Goal: Information Seeking & Learning: Learn about a topic

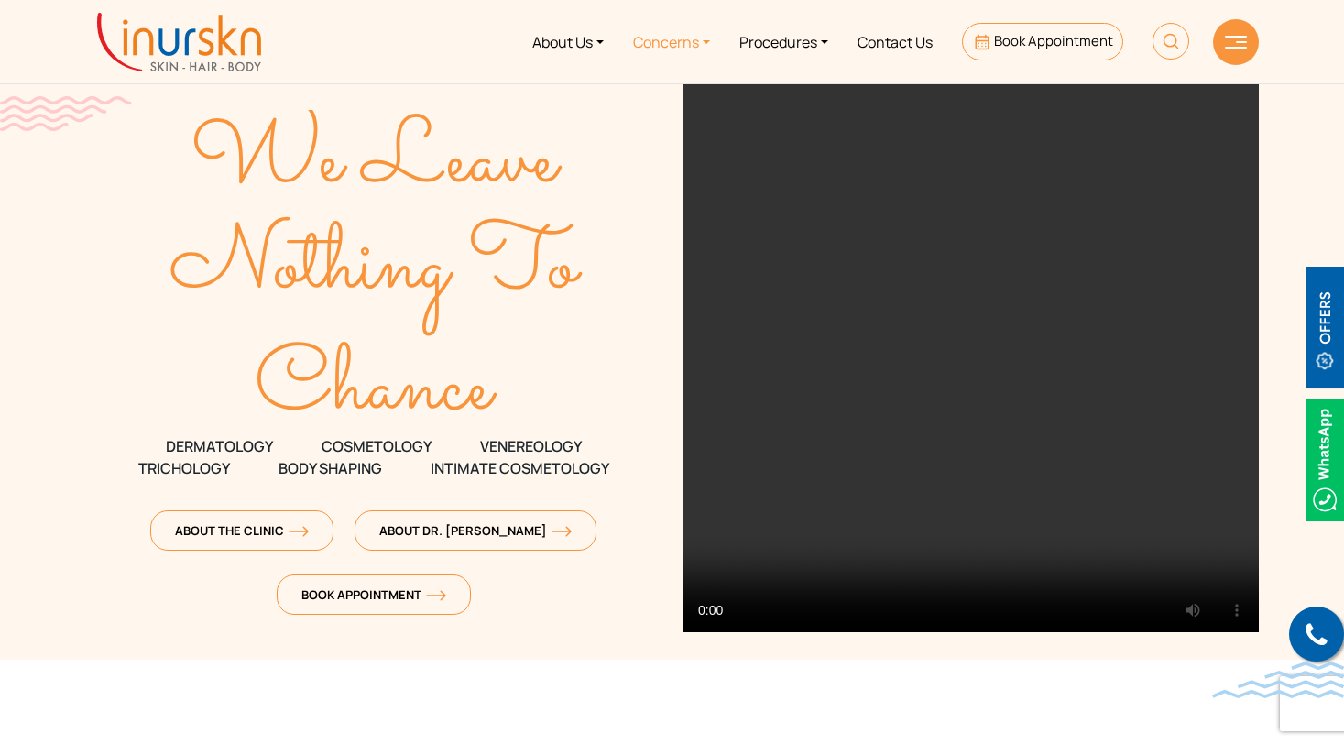
click at [686, 45] on link "Concerns" at bounding box center [672, 41] width 106 height 69
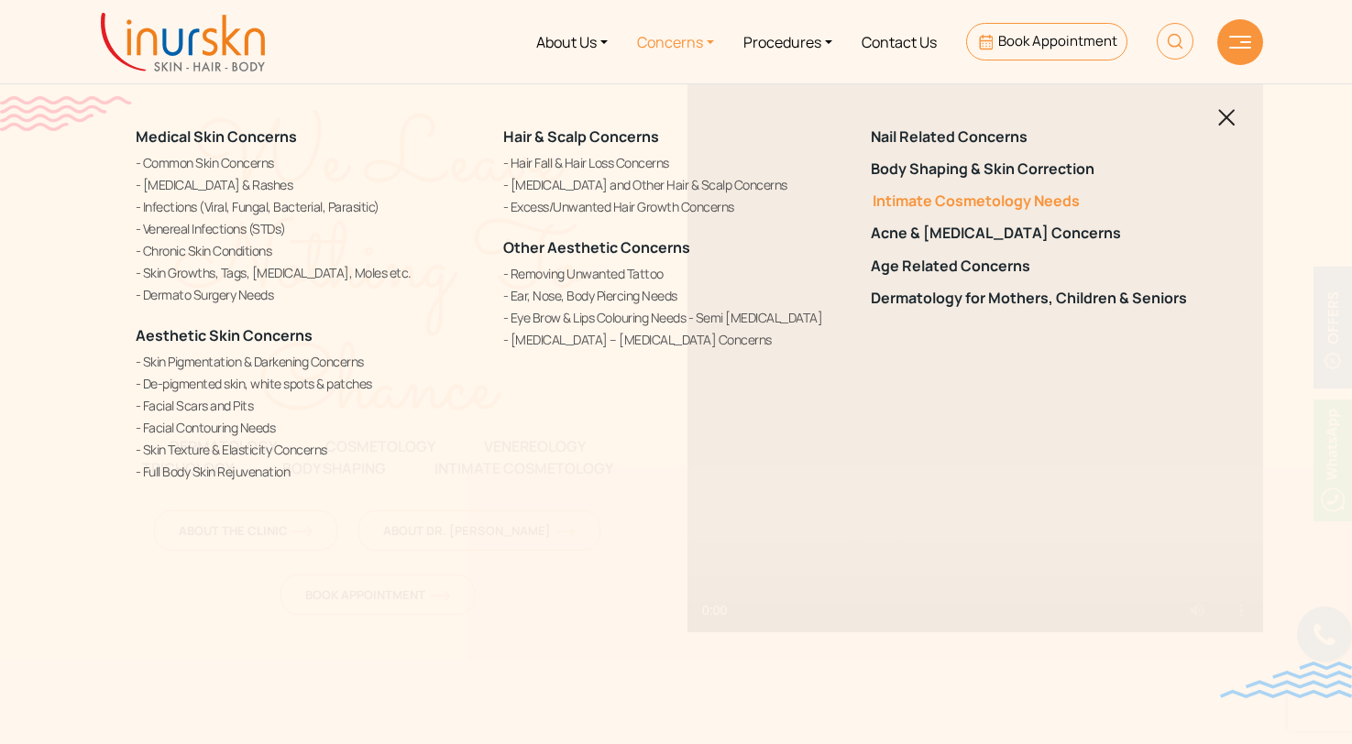
click at [897, 198] on link "Intimate Cosmetology Needs" at bounding box center [1044, 200] width 346 height 17
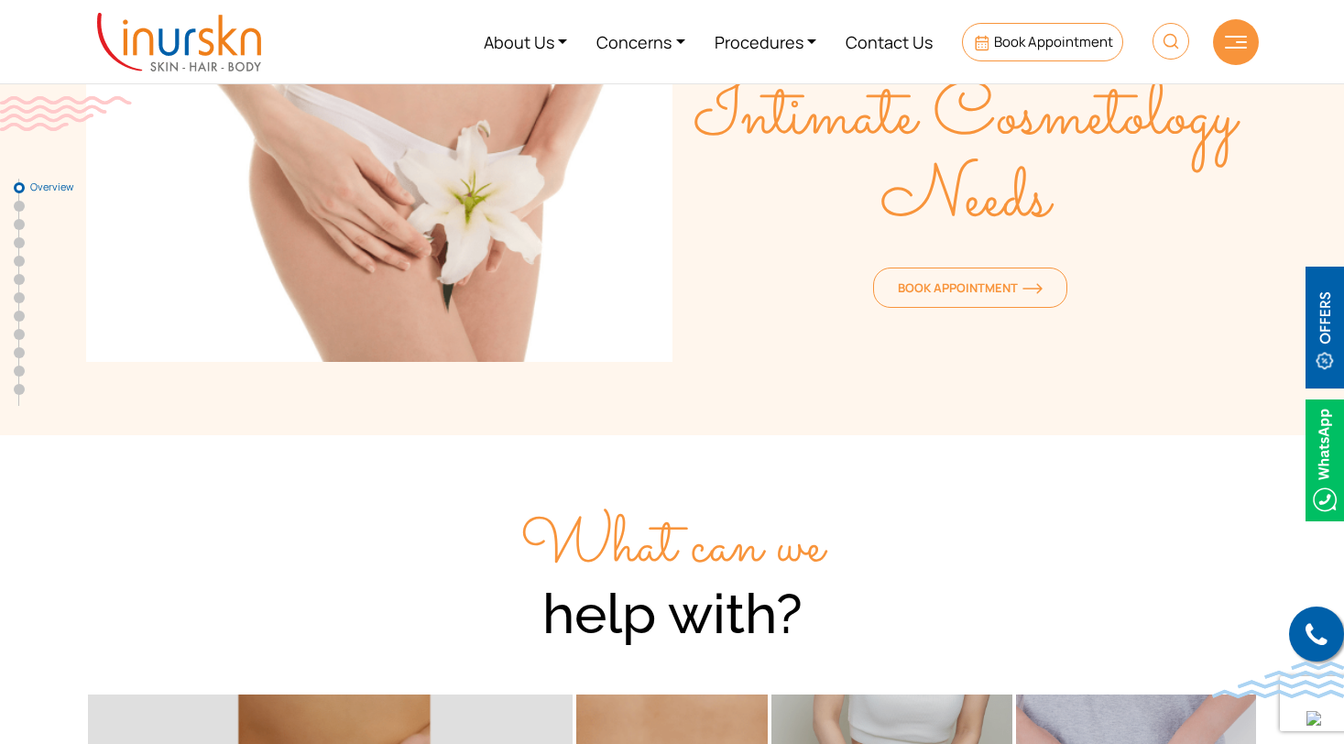
scroll to position [120, 0]
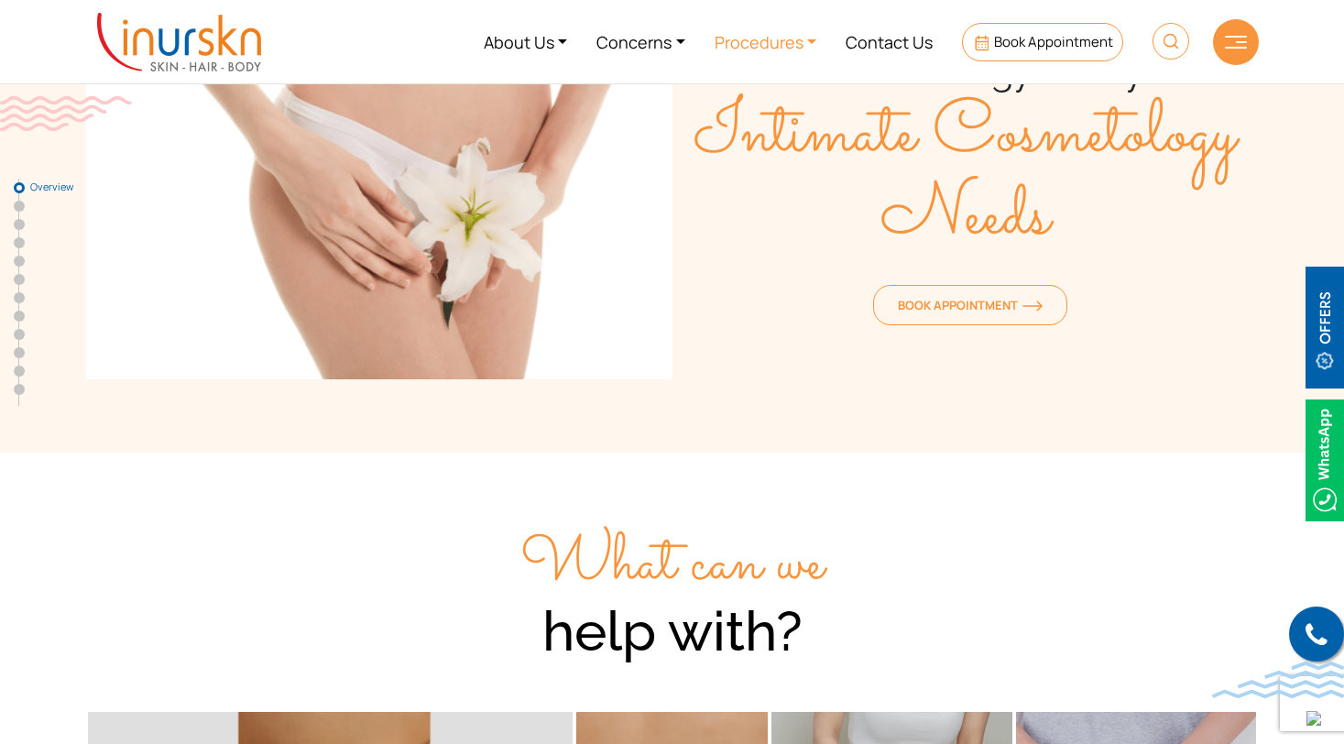
click at [770, 49] on link "Procedures" at bounding box center [766, 41] width 132 height 69
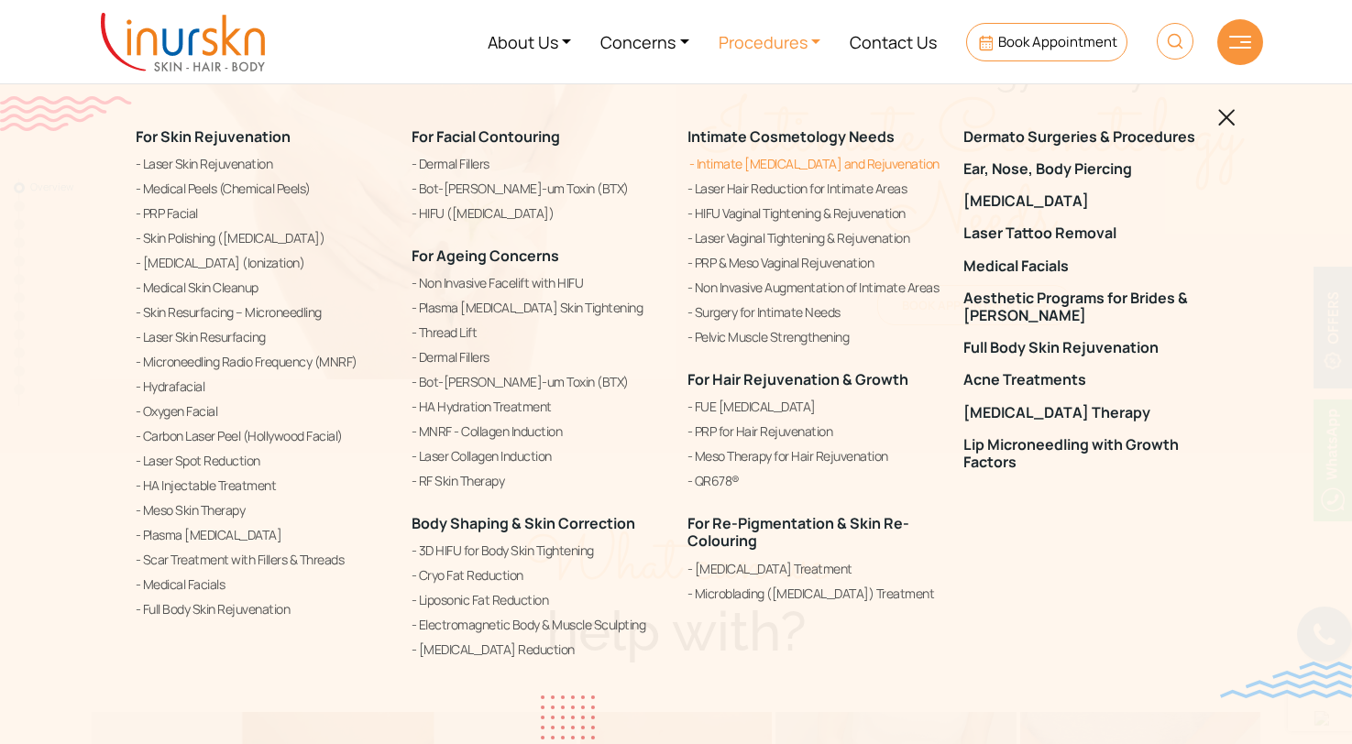
click at [800, 166] on link "Intimate [MEDICAL_DATA] and Rejuvenation" at bounding box center [814, 164] width 254 height 22
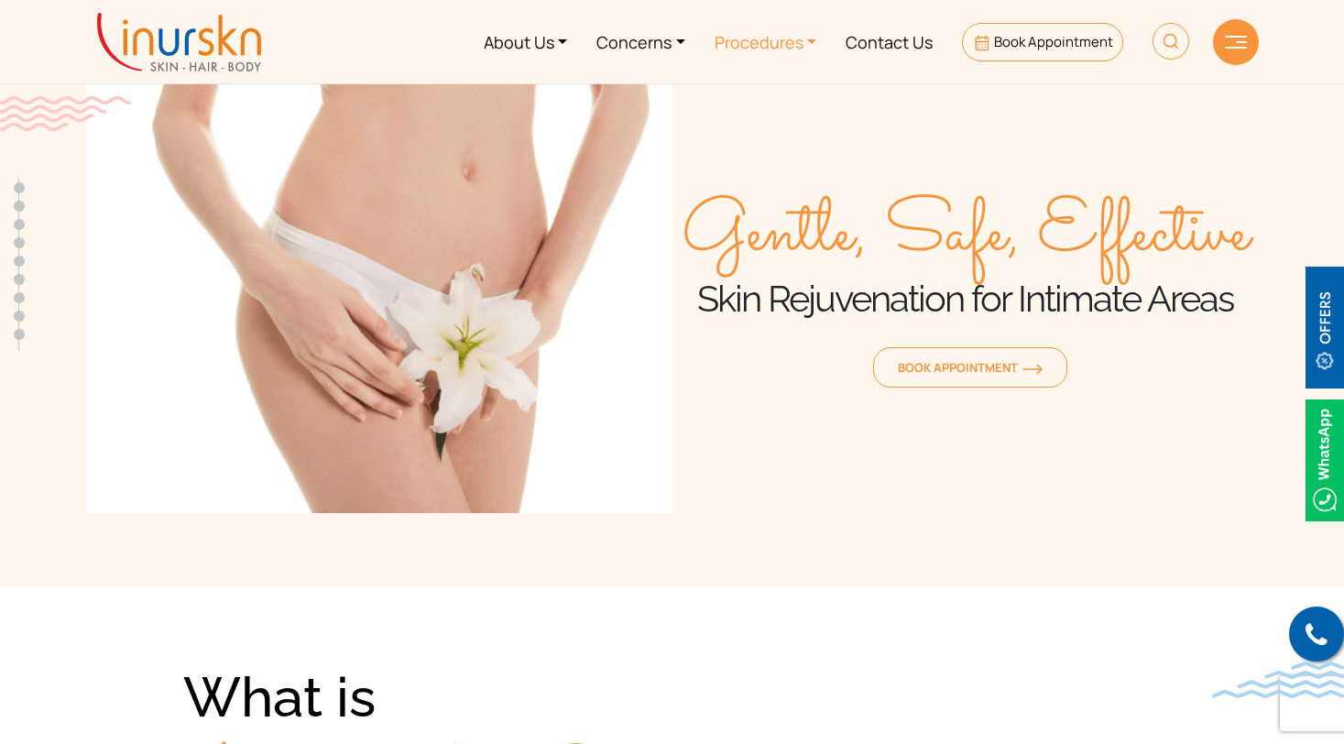
click at [762, 51] on link "Procedures" at bounding box center [766, 41] width 132 height 69
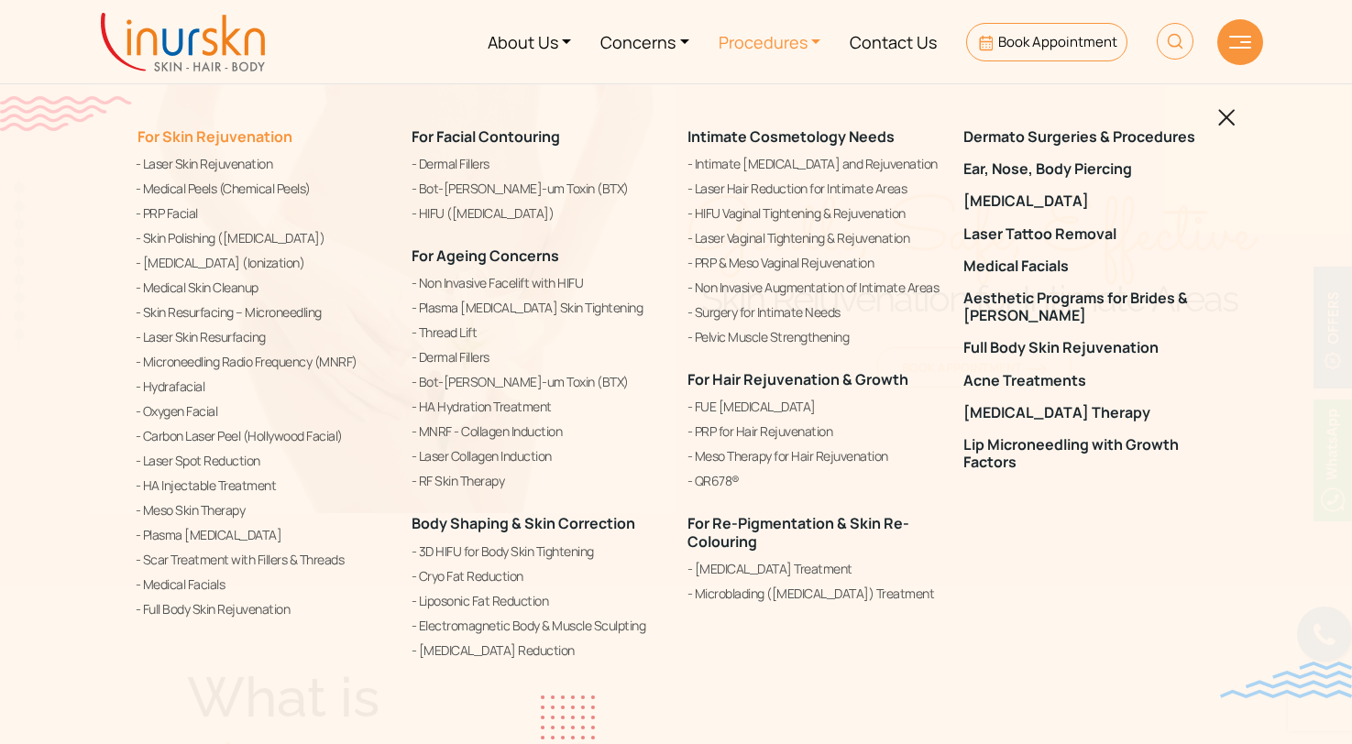
click at [236, 140] on link "For Skin Rejuvenation" at bounding box center [214, 136] width 157 height 20
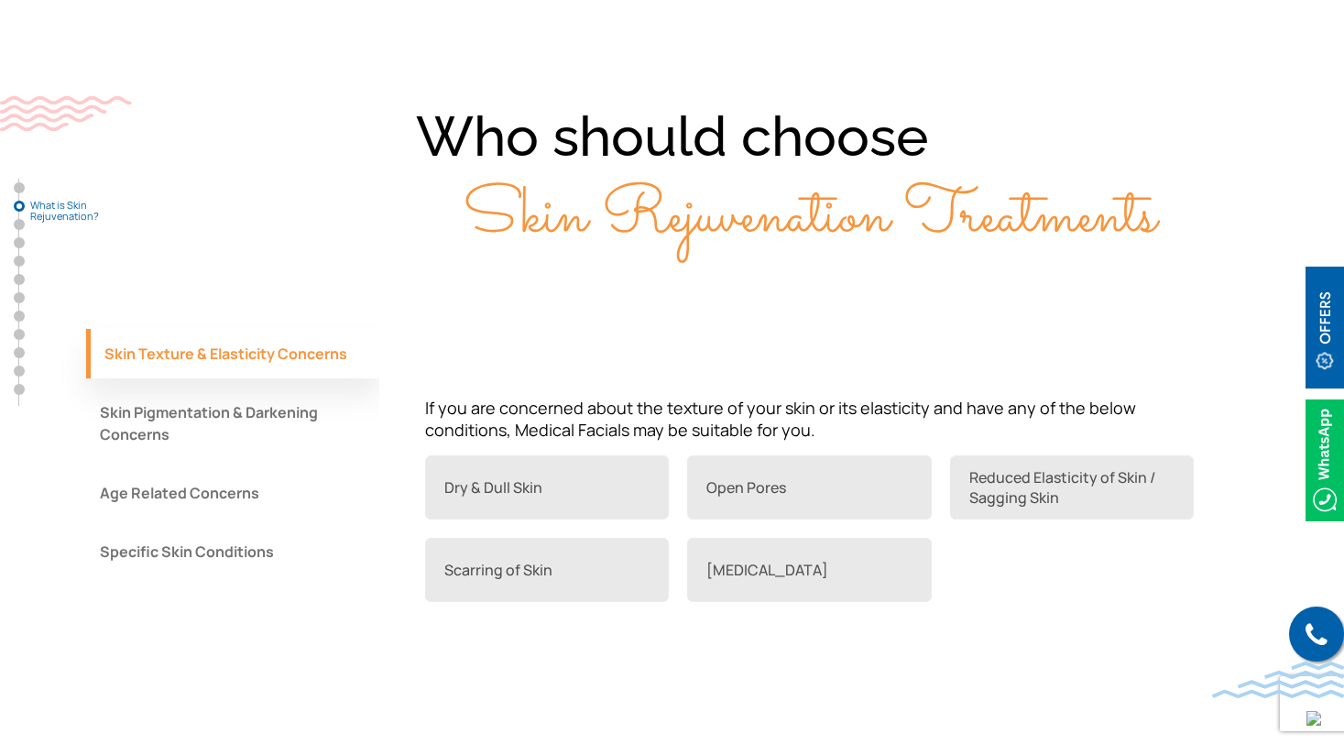
scroll to position [1479, 0]
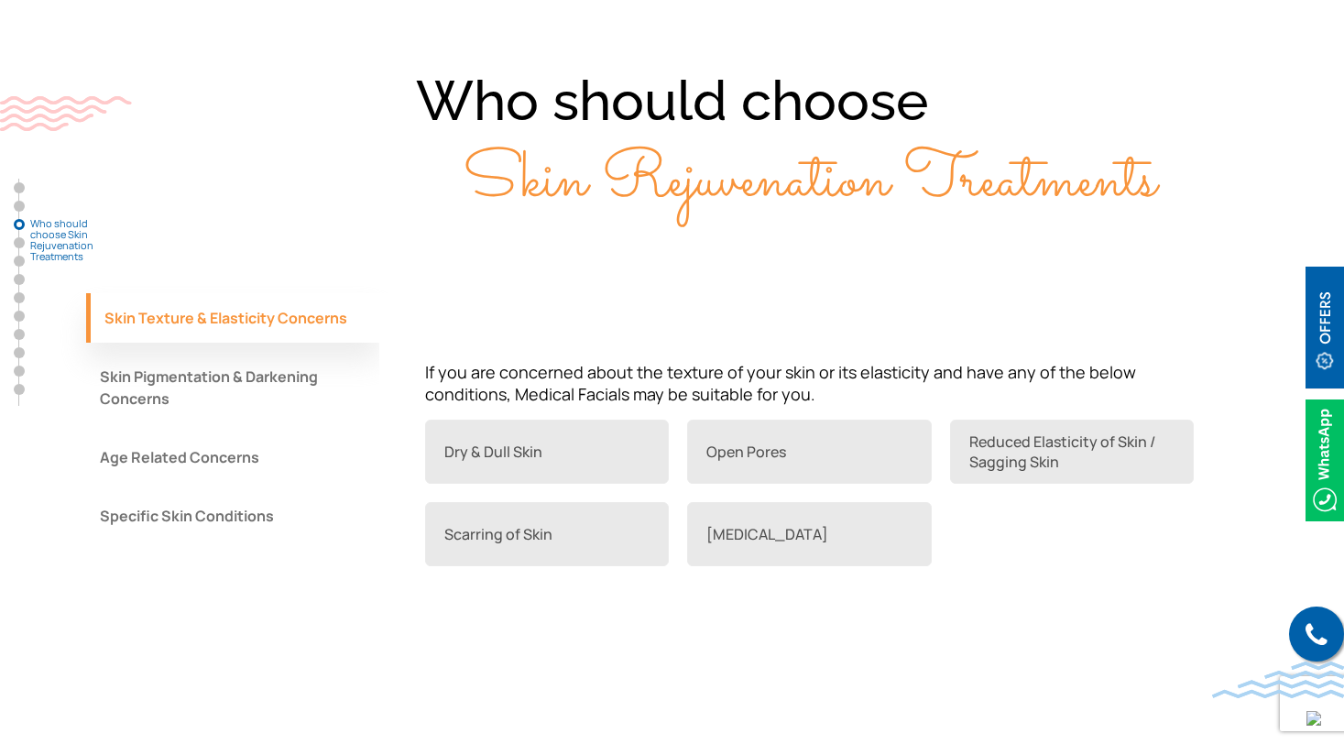
click at [291, 392] on button "Skin Pigmentation & Darkening Concerns" at bounding box center [232, 387] width 293 height 71
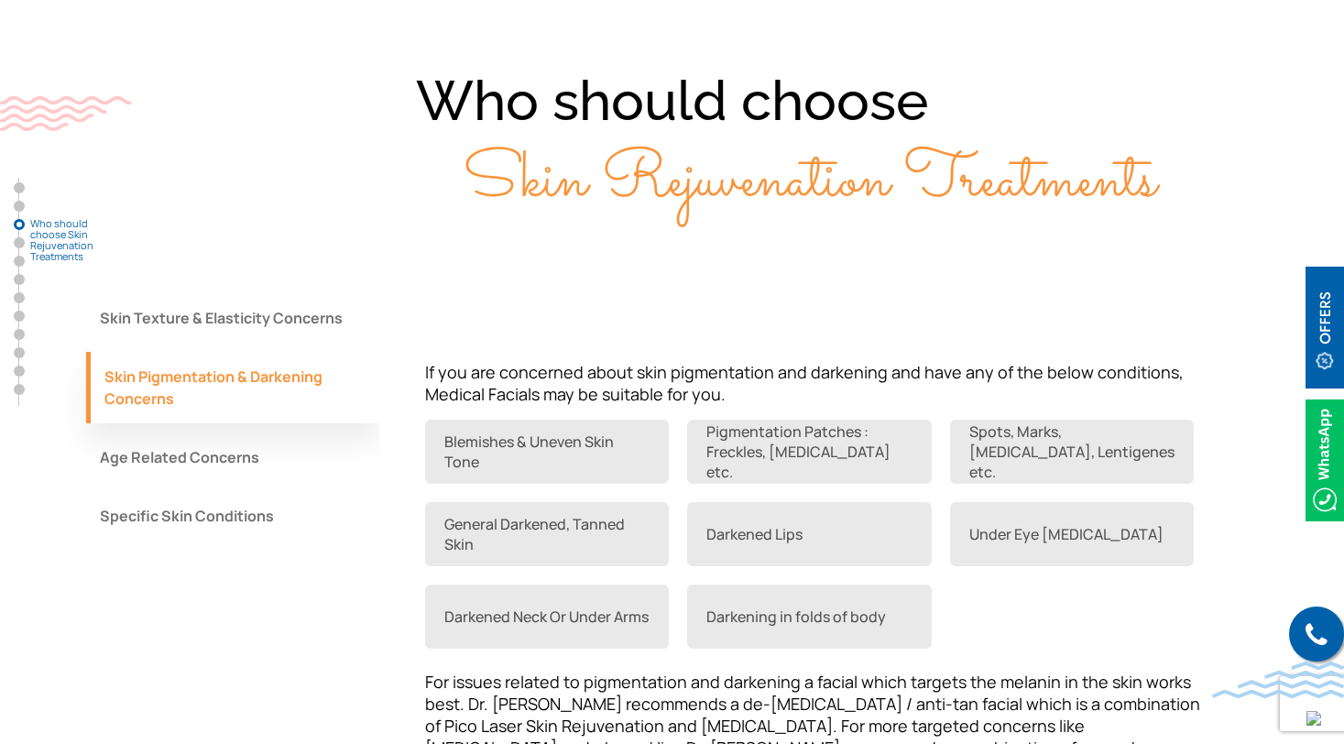
scroll to position [1575, 0]
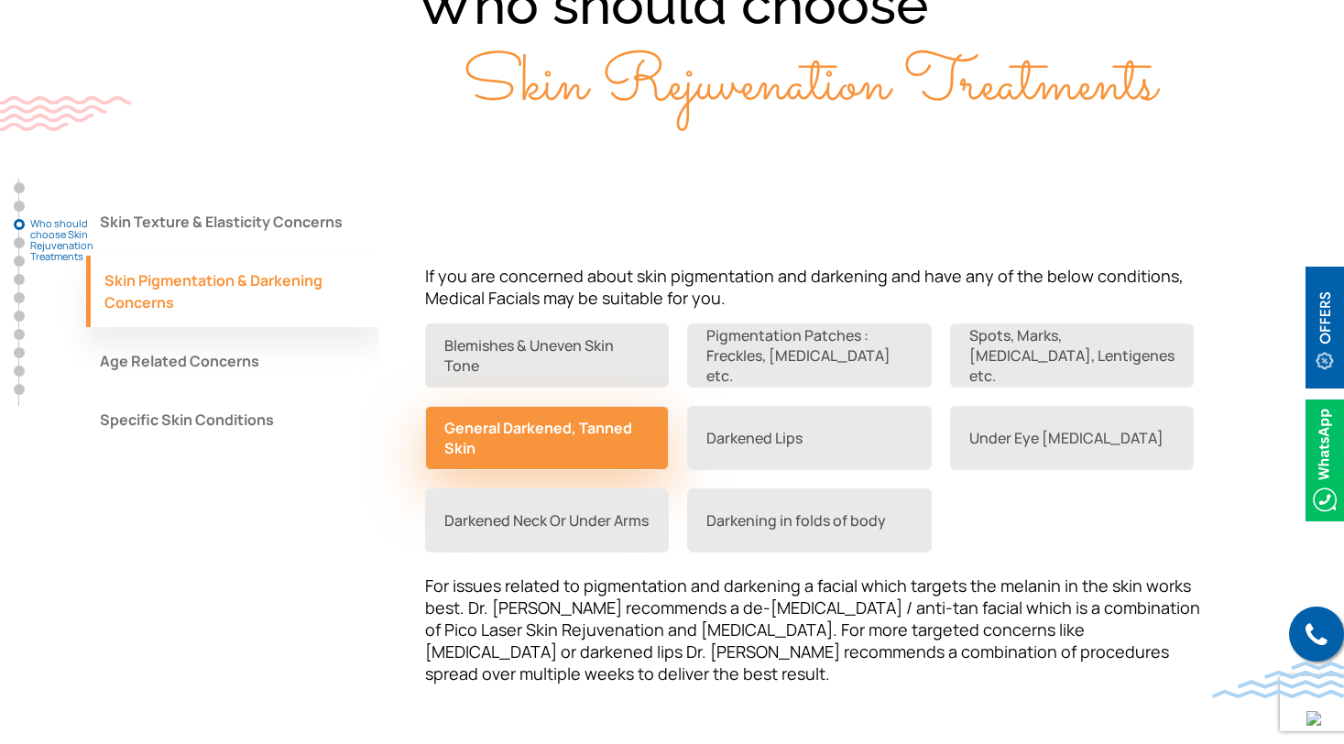
click at [533, 449] on link "General Darkened, Tanned Skin" at bounding box center [547, 438] width 245 height 64
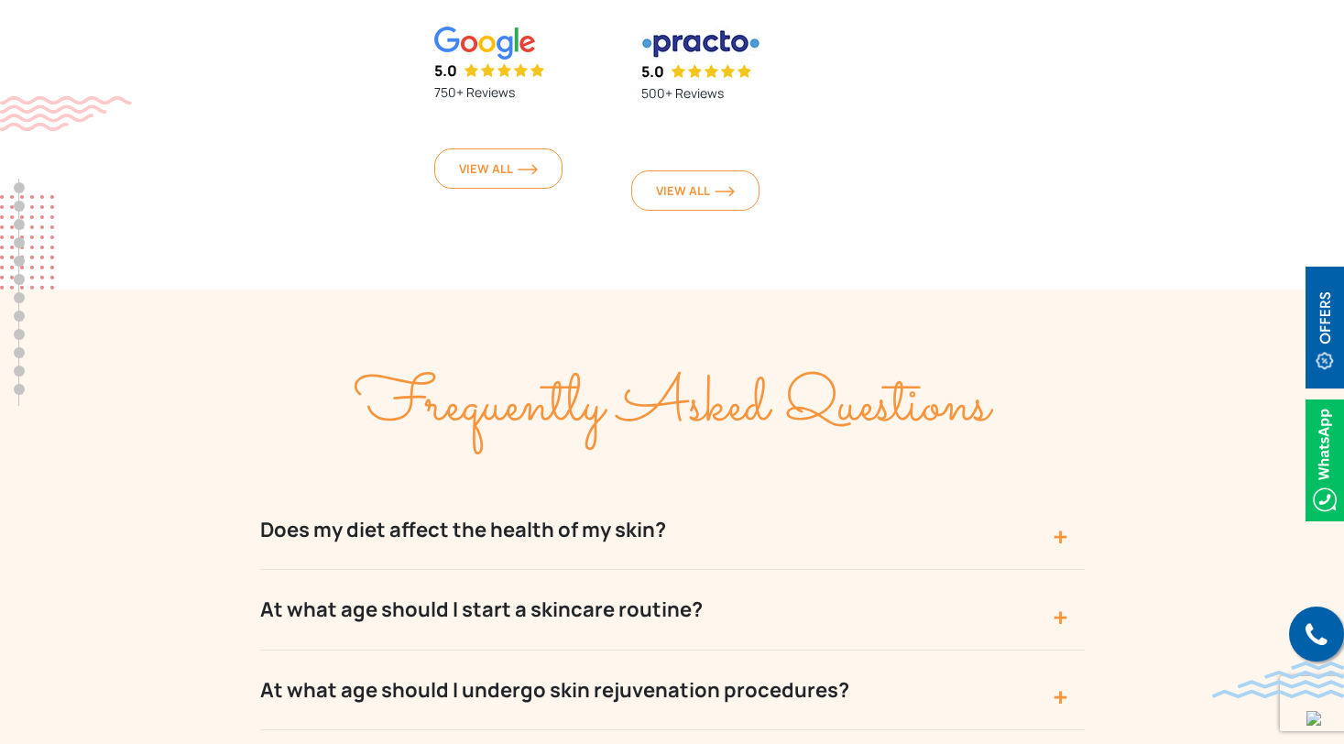
scroll to position [6389, 0]
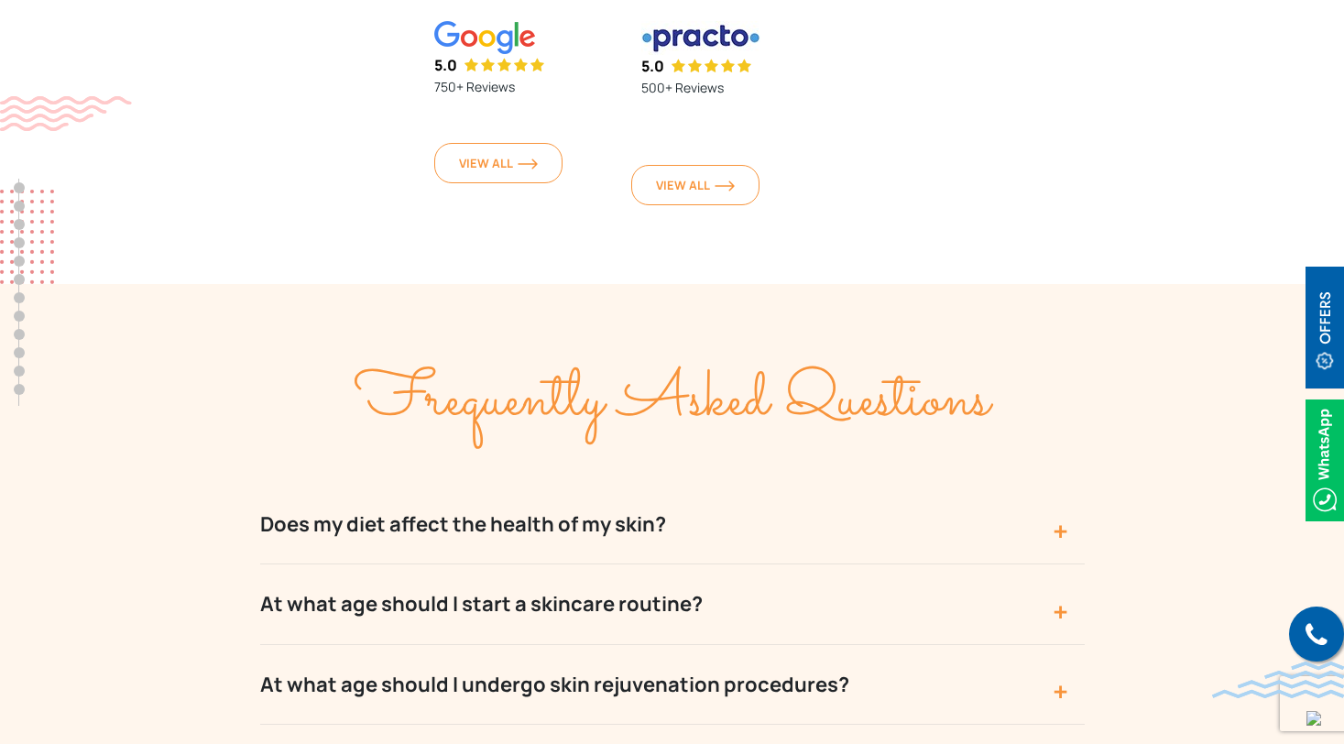
click at [678, 565] on button "At what age should I start a skincare routine?" at bounding box center [672, 605] width 825 height 80
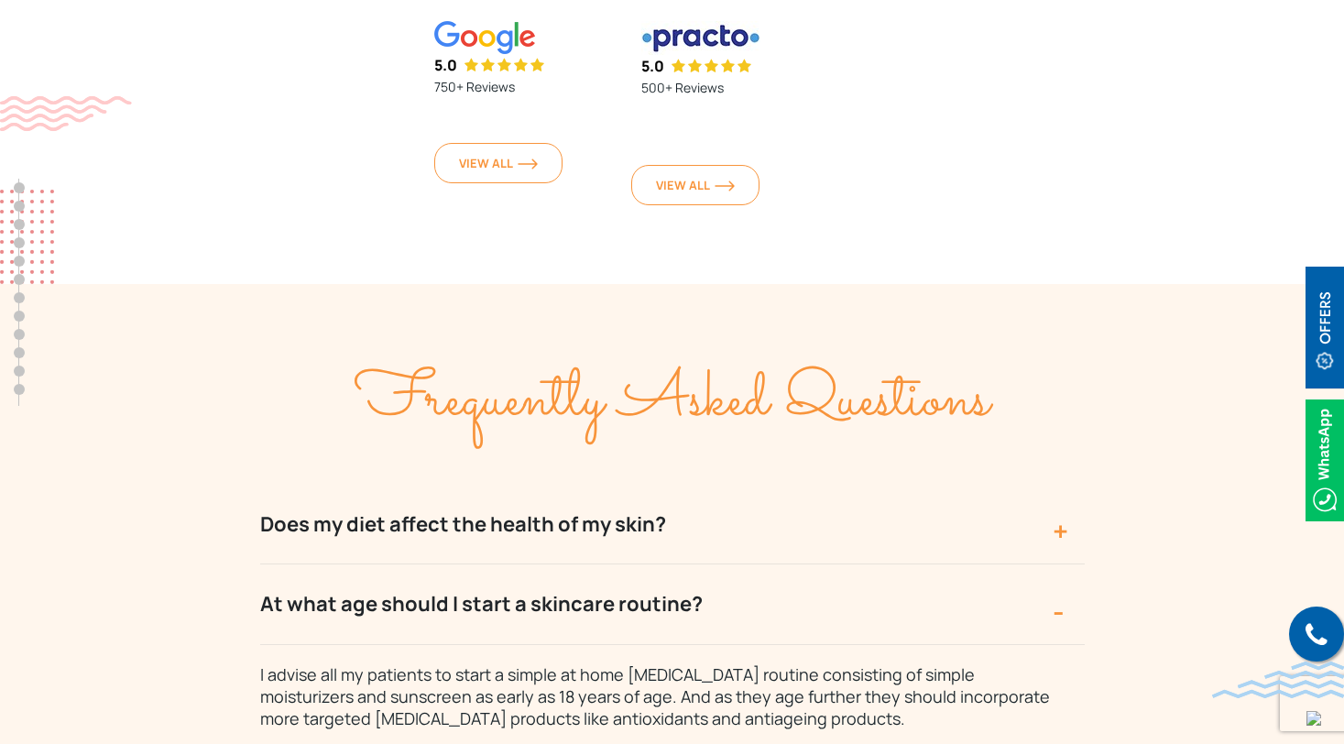
click at [678, 565] on button "At what age should I start a skincare routine?" at bounding box center [672, 605] width 825 height 80
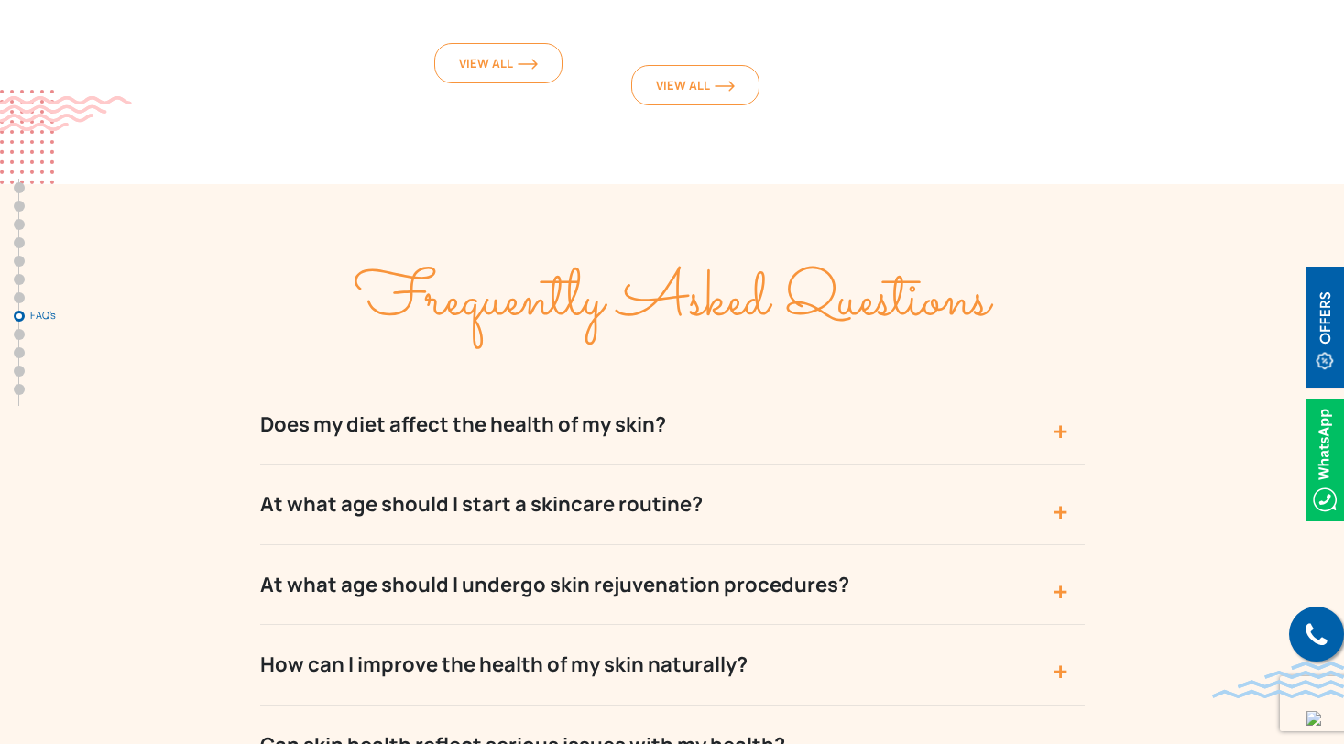
scroll to position [6584, 0]
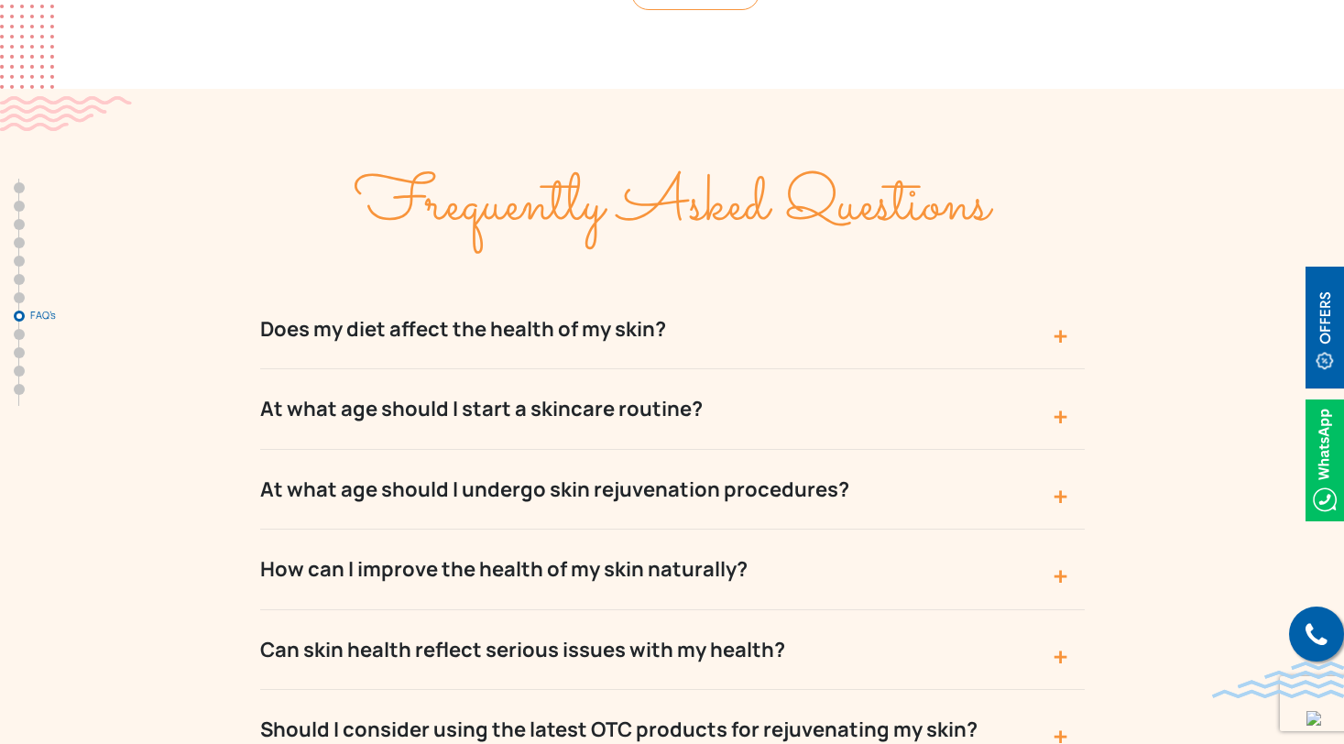
click at [517, 450] on button "At what age should I undergo skin rejuvenation procedures?" at bounding box center [672, 490] width 825 height 80
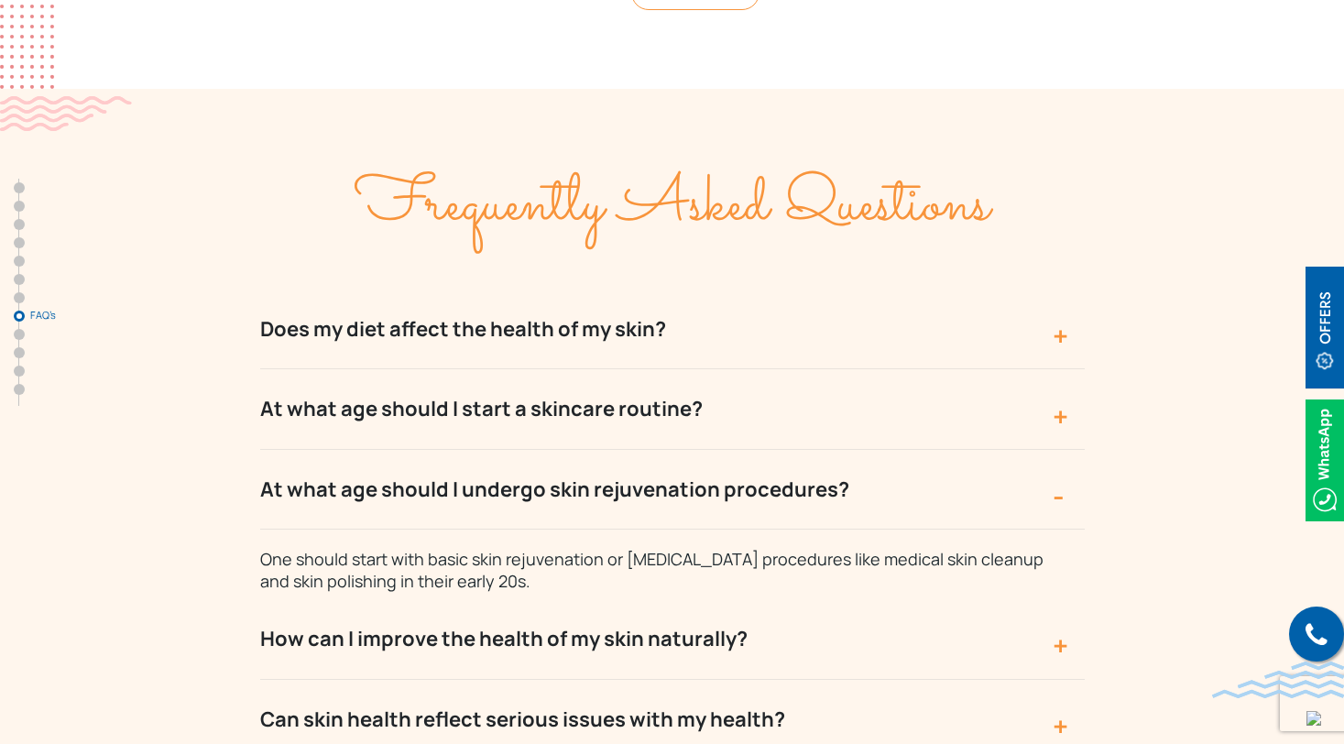
click at [517, 450] on button "At what age should I undergo skin rejuvenation procedures?" at bounding box center [672, 490] width 825 height 80
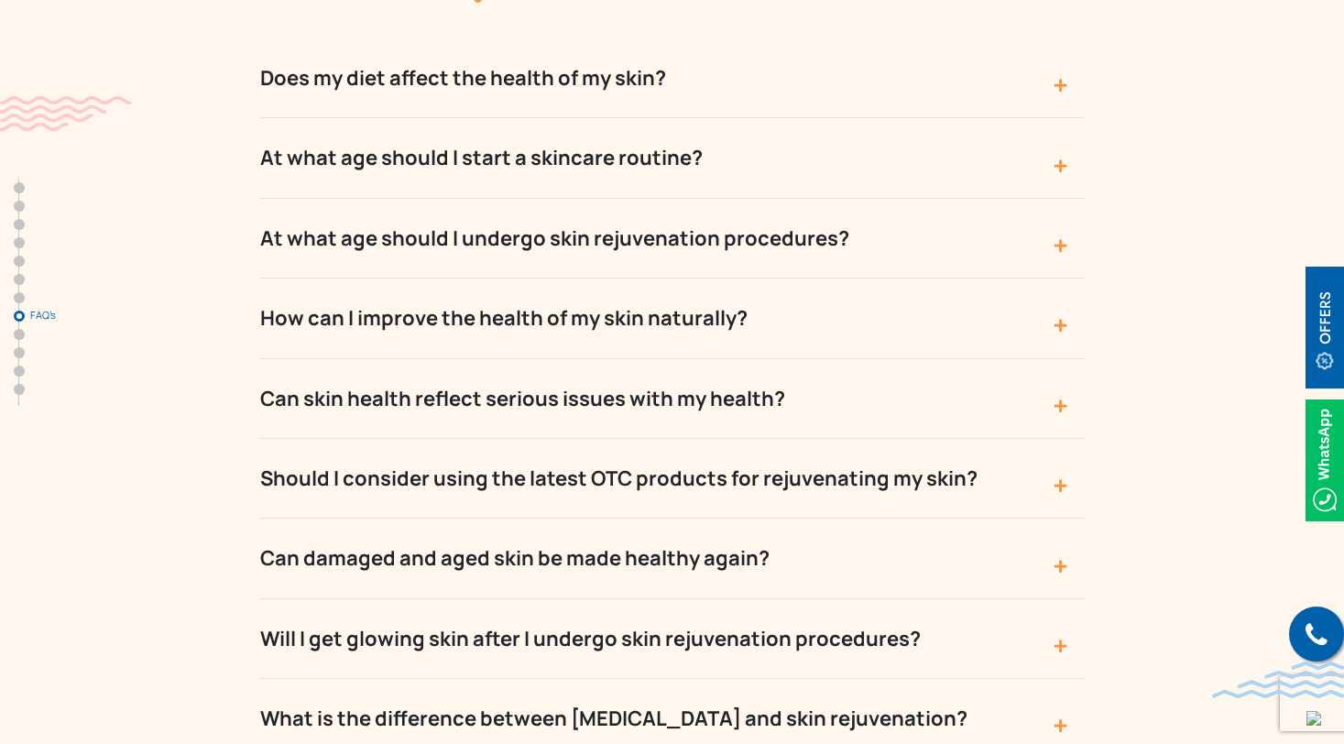
scroll to position [6838, 0]
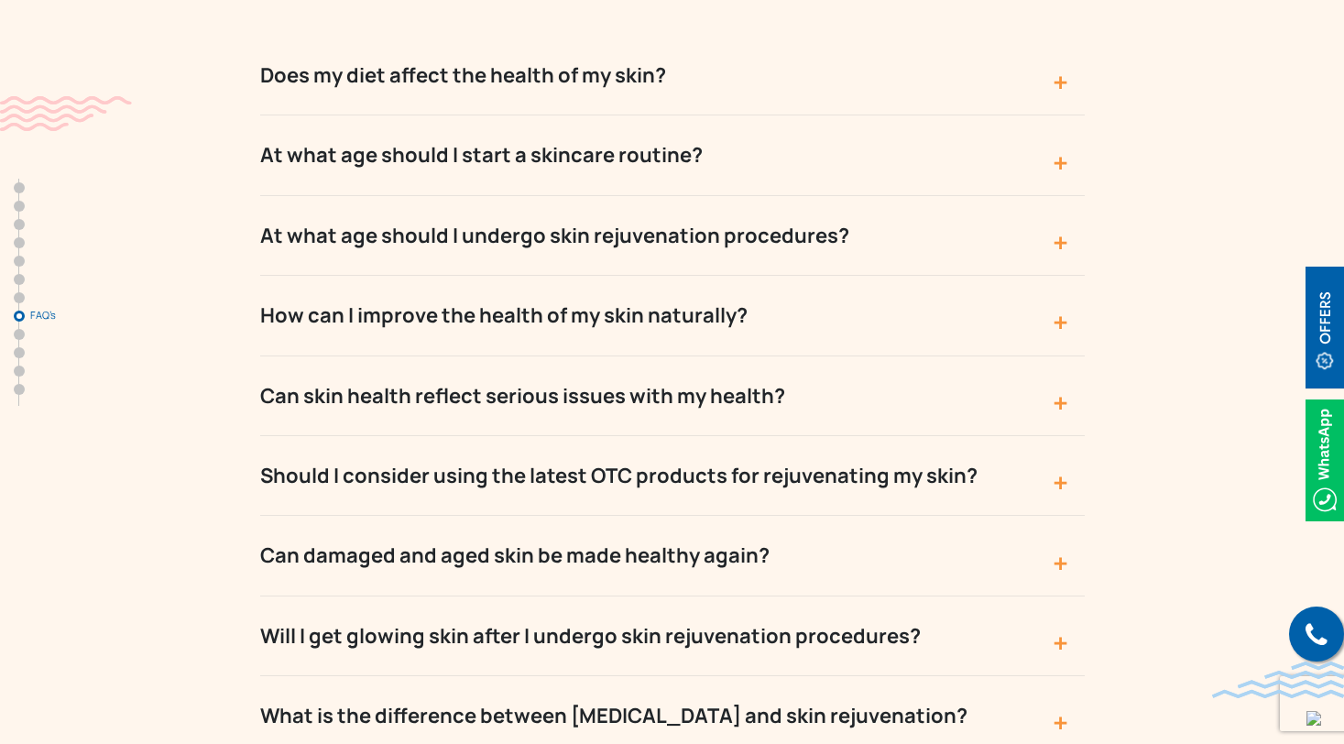
click at [506, 436] on button "Should I consider using the latest OTC products for rejuvenating my skin?" at bounding box center [672, 476] width 825 height 80
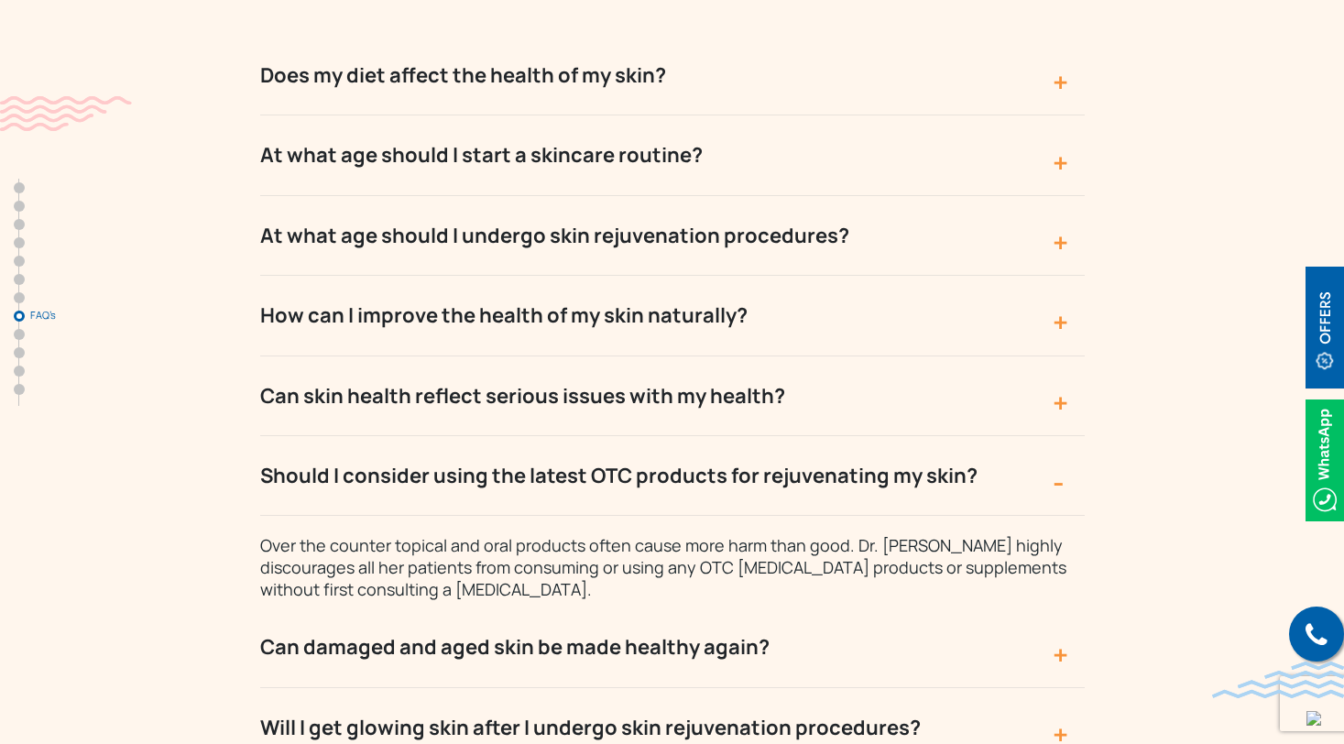
click at [506, 436] on button "Should I consider using the latest OTC products for rejuvenating my skin?" at bounding box center [672, 476] width 825 height 80
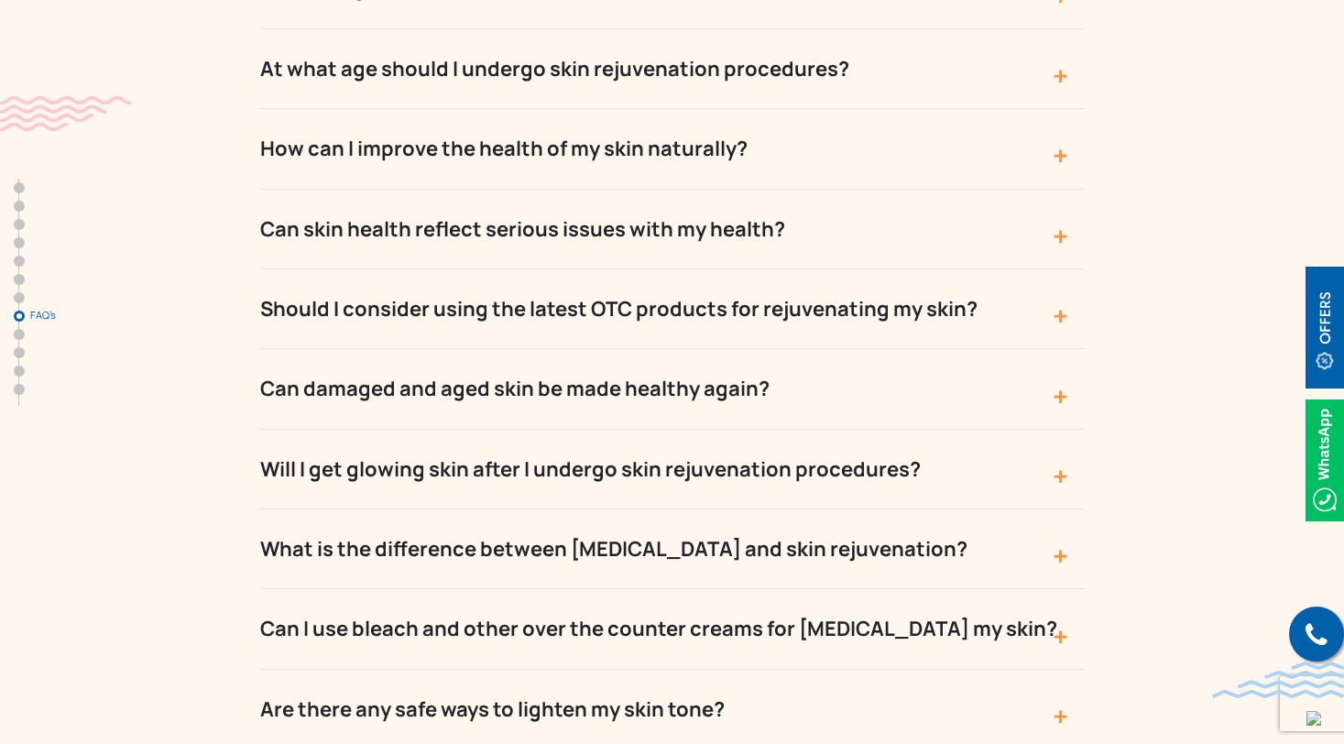
scroll to position [7063, 0]
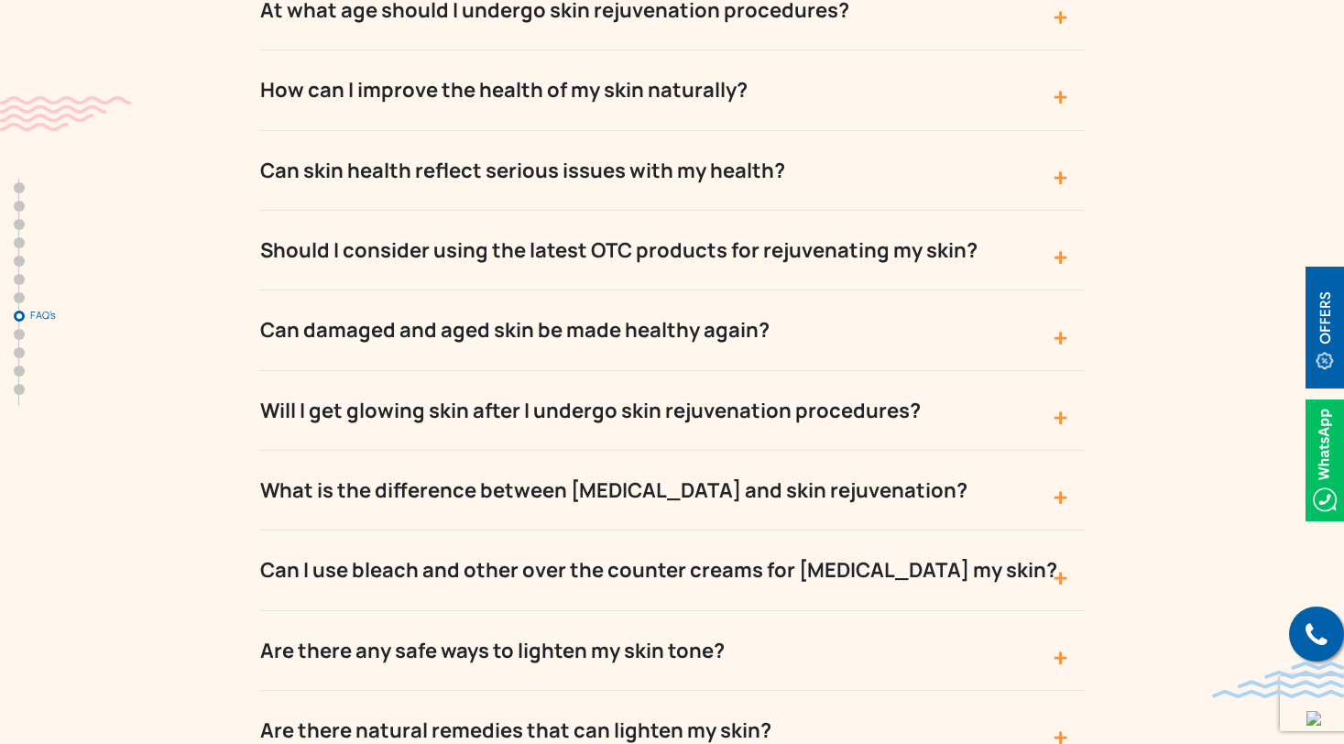
click at [445, 531] on button "Can I use bleach and other over the counter creams for [MEDICAL_DATA] my skin?" at bounding box center [672, 571] width 825 height 80
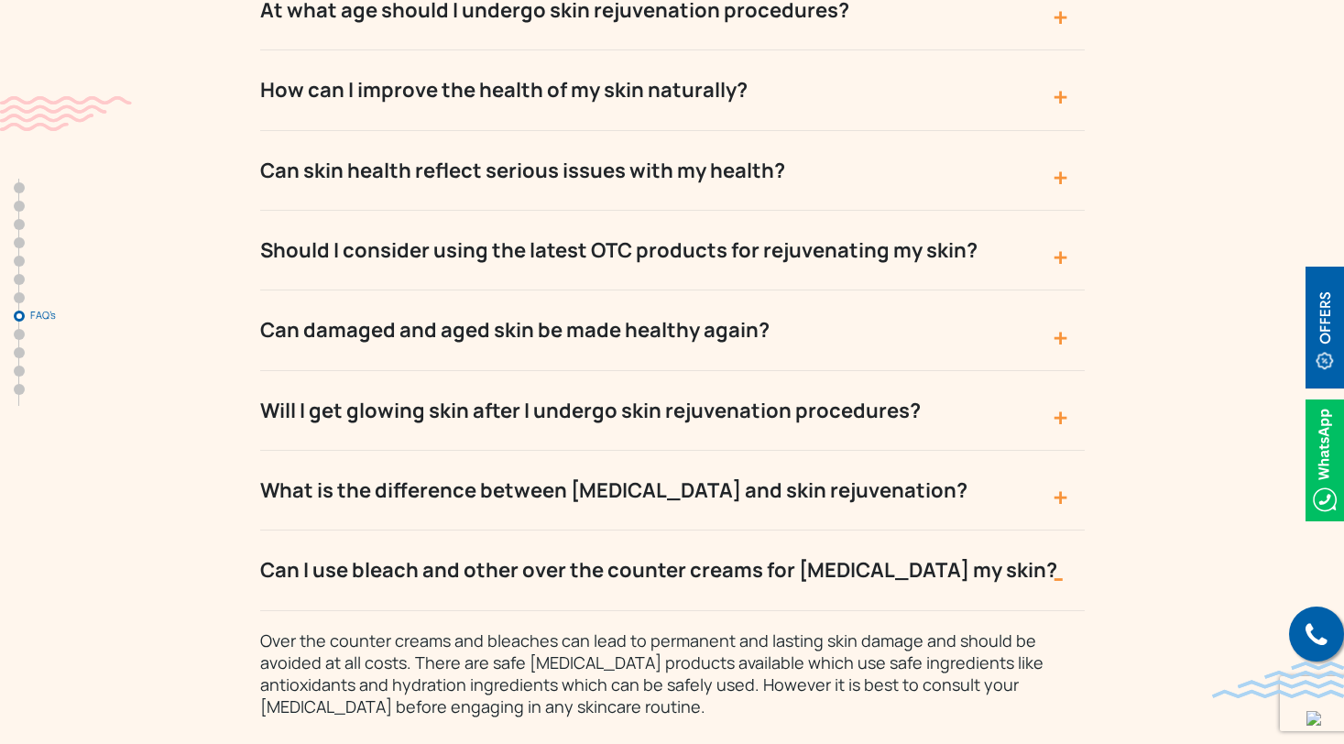
click at [445, 531] on button "Can I use bleach and other over the counter creams for [MEDICAL_DATA] my skin?" at bounding box center [672, 571] width 825 height 80
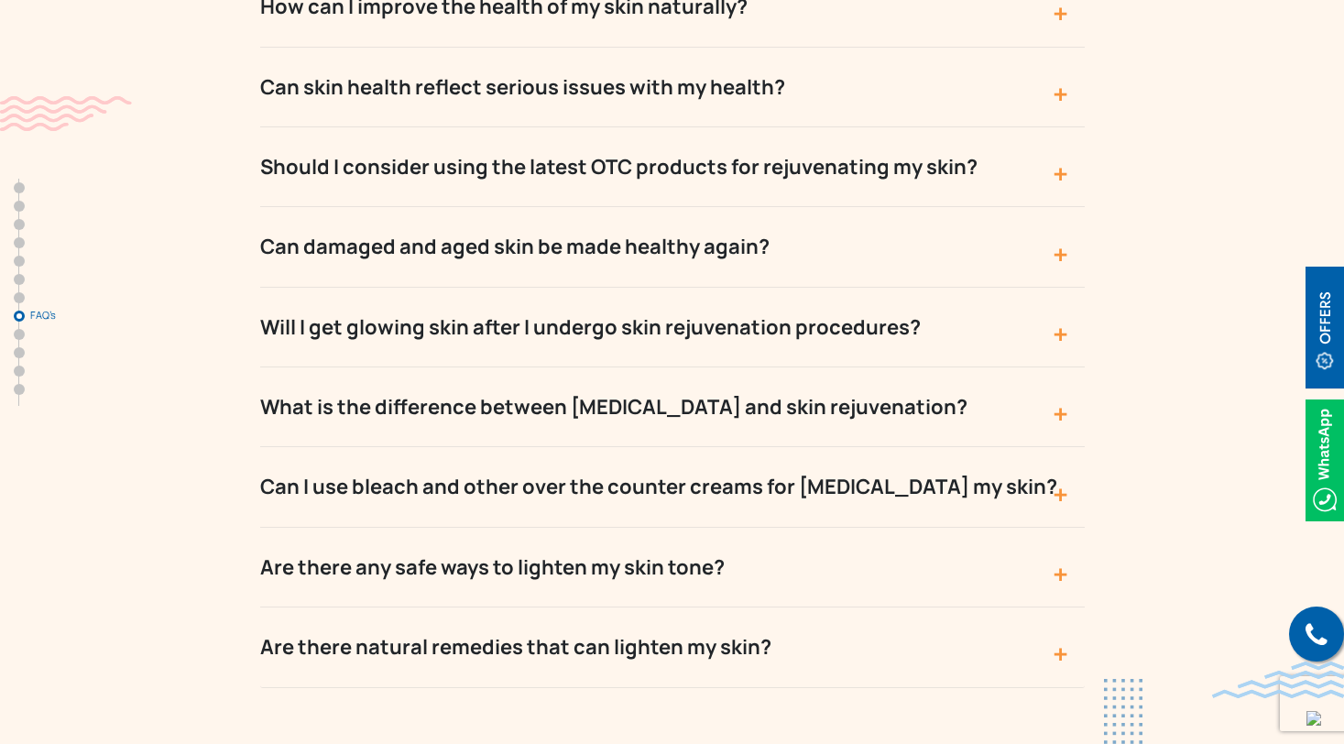
scroll to position [7148, 0]
click at [445, 527] on button "Are there any safe ways to lighten my skin tone?" at bounding box center [672, 567] width 825 height 80
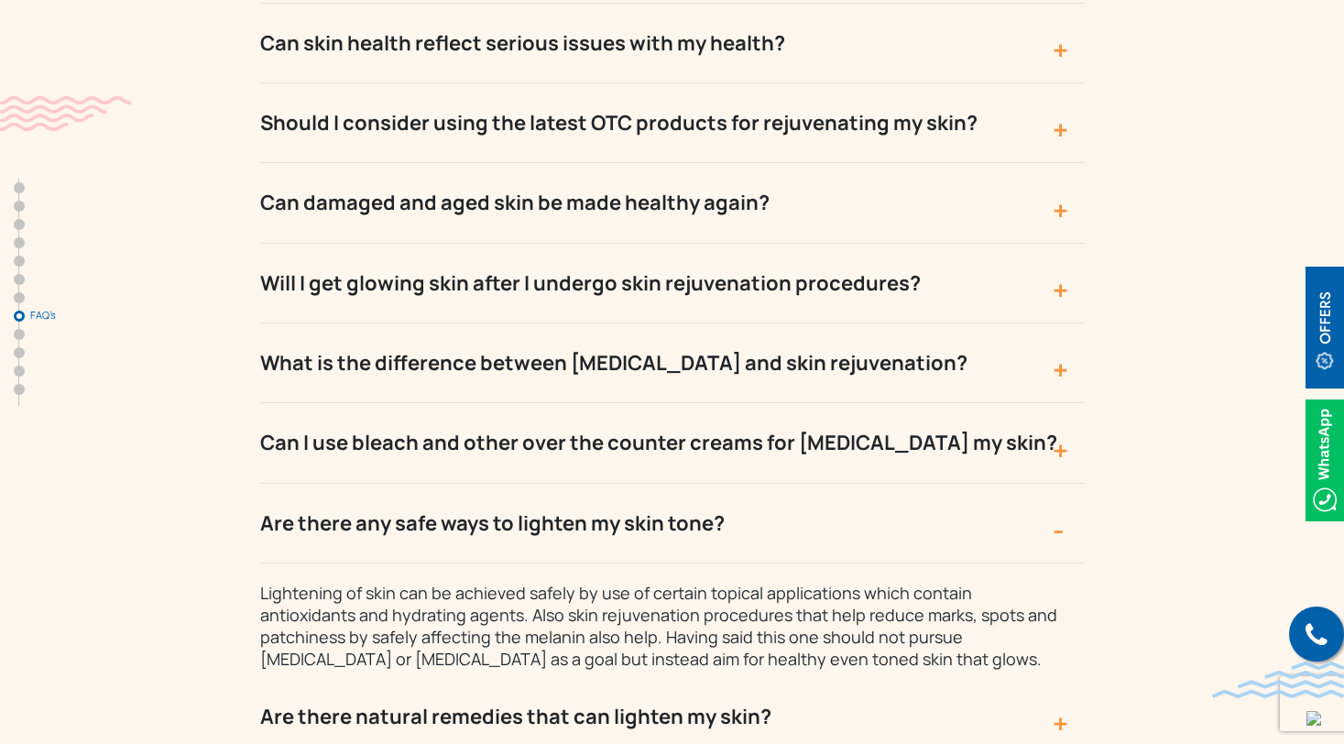
scroll to position [7195, 0]
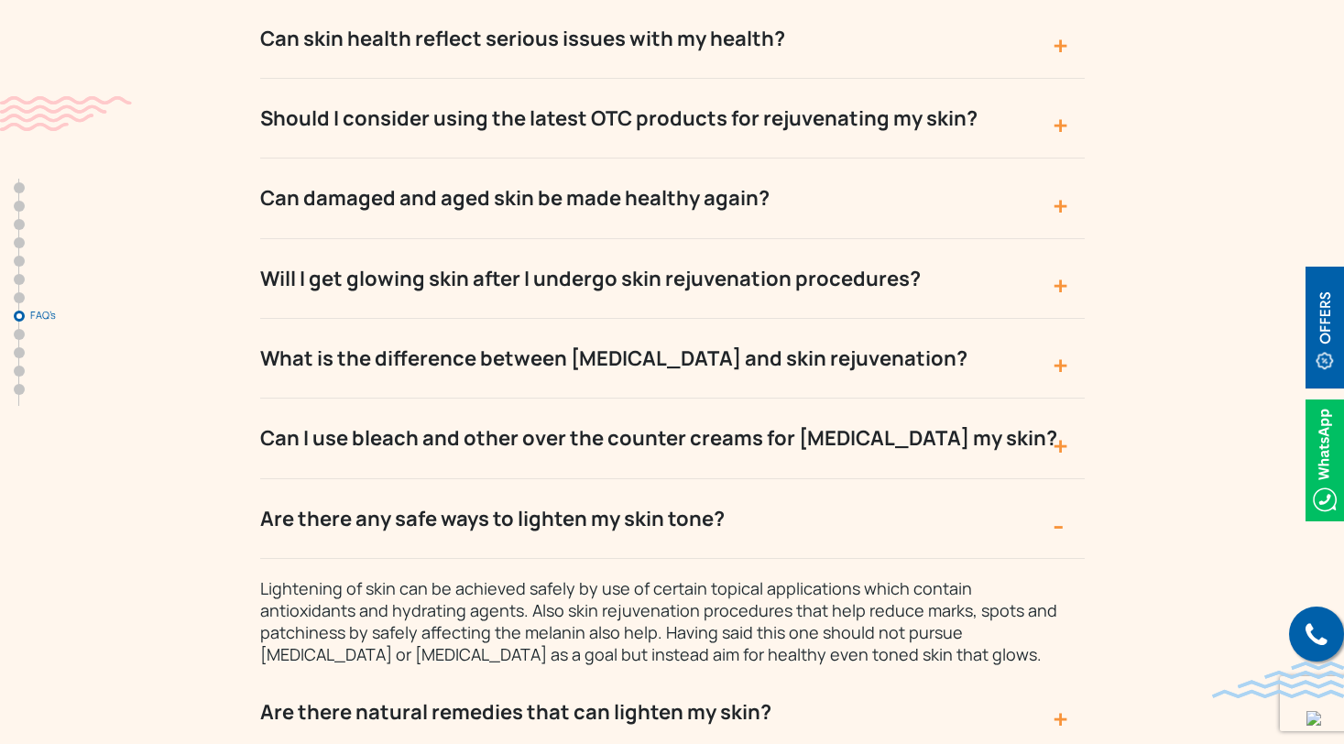
click at [465, 479] on button "Are there any safe ways to lighten my skin tone?" at bounding box center [672, 519] width 825 height 80
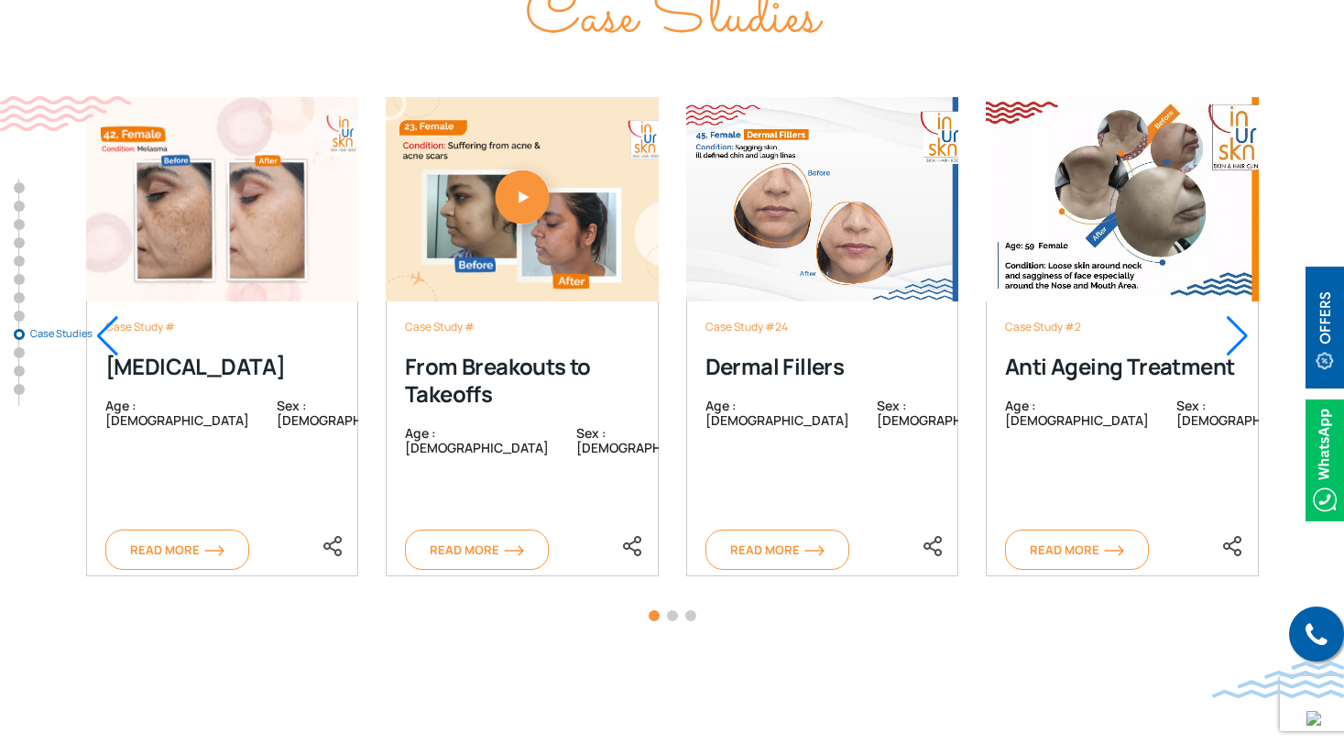
scroll to position [8065, 0]
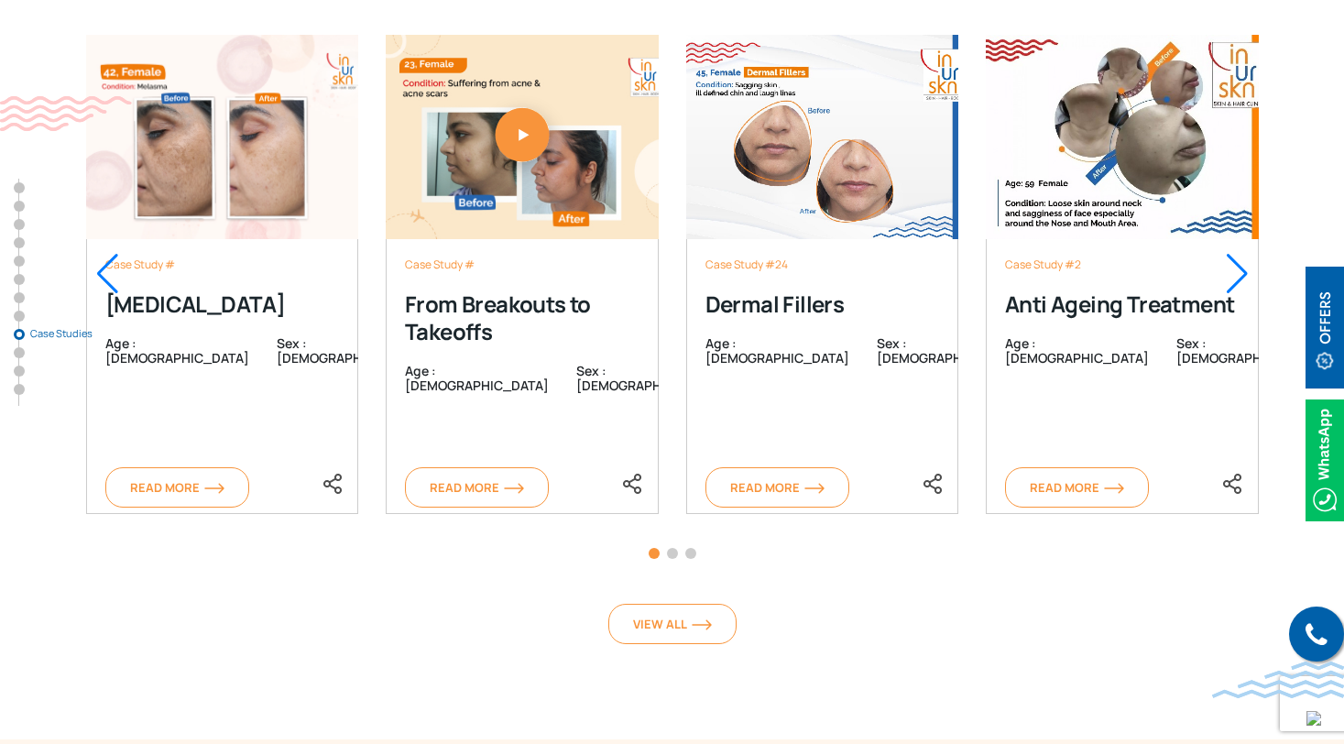
click at [1246, 254] on div at bounding box center [1237, 274] width 25 height 40
click at [1241, 254] on div at bounding box center [1237, 274] width 25 height 40
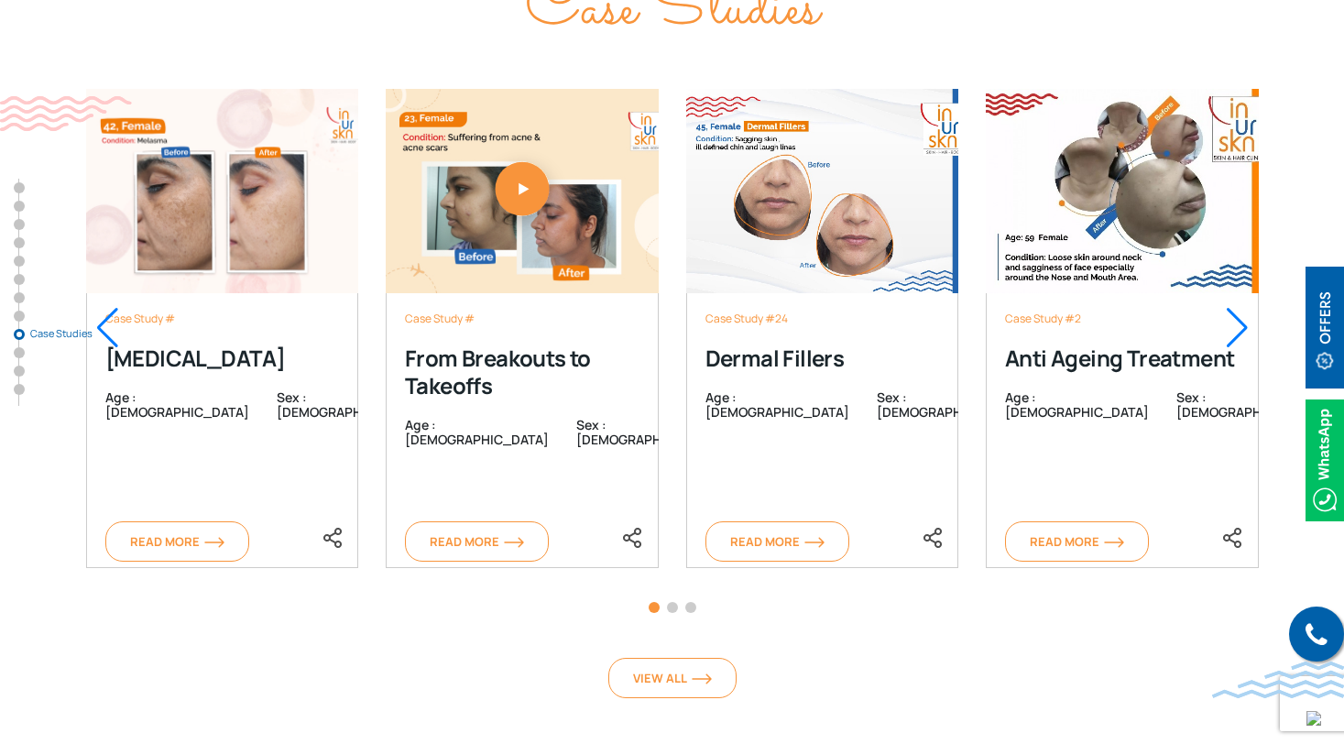
scroll to position [7916, 0]
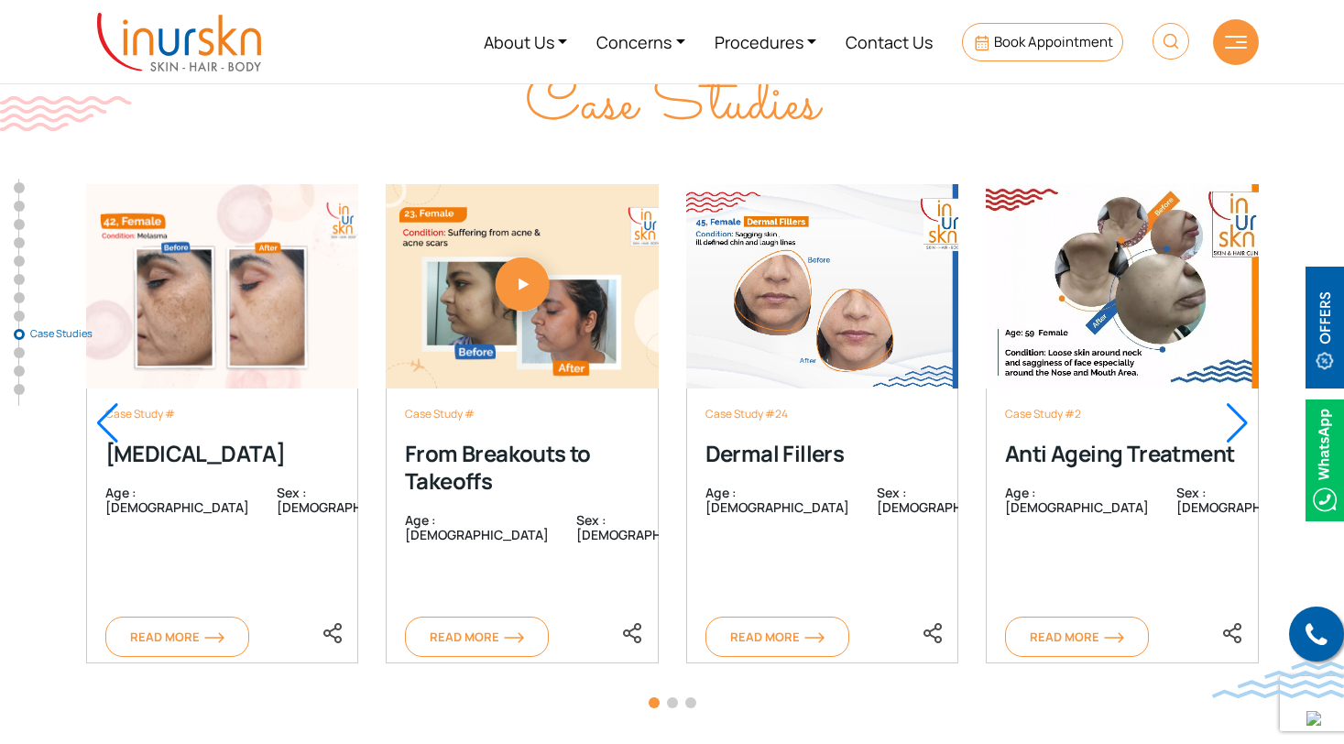
click at [1237, 403] on div at bounding box center [1237, 423] width 25 height 40
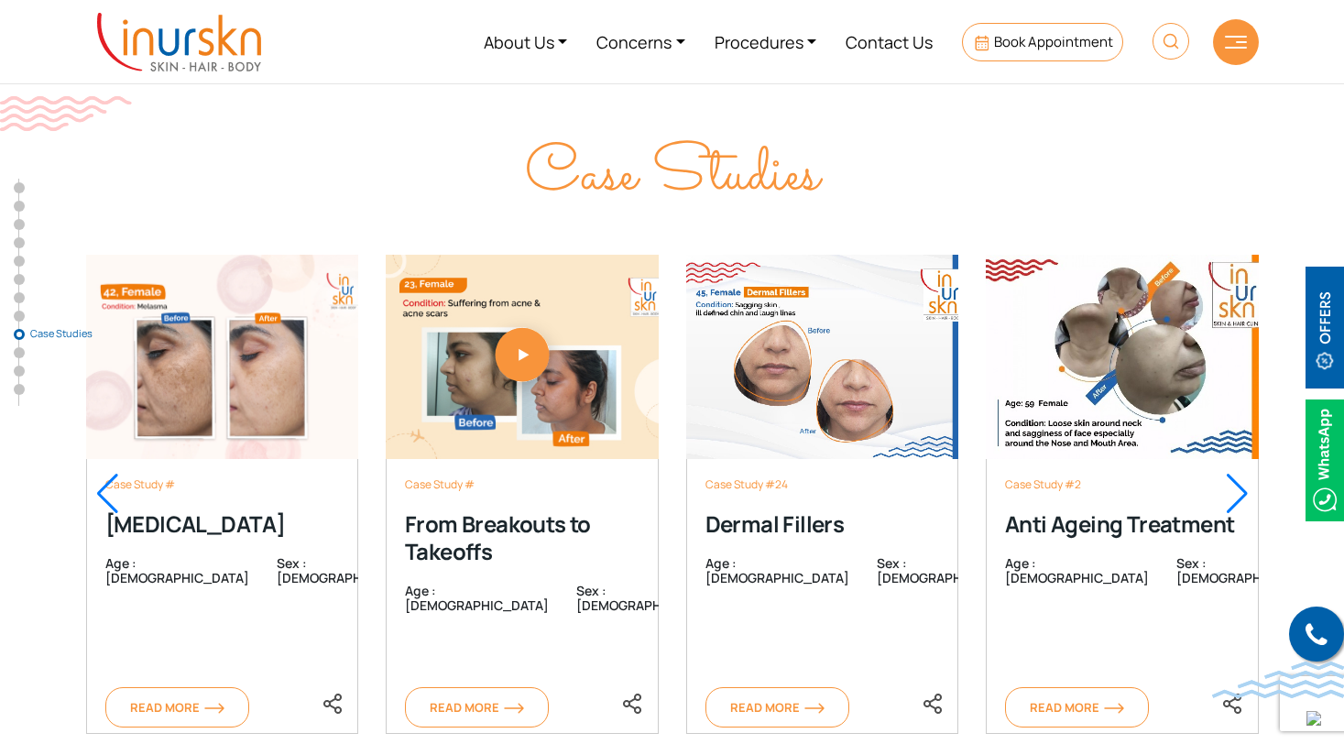
scroll to position [7723, 0]
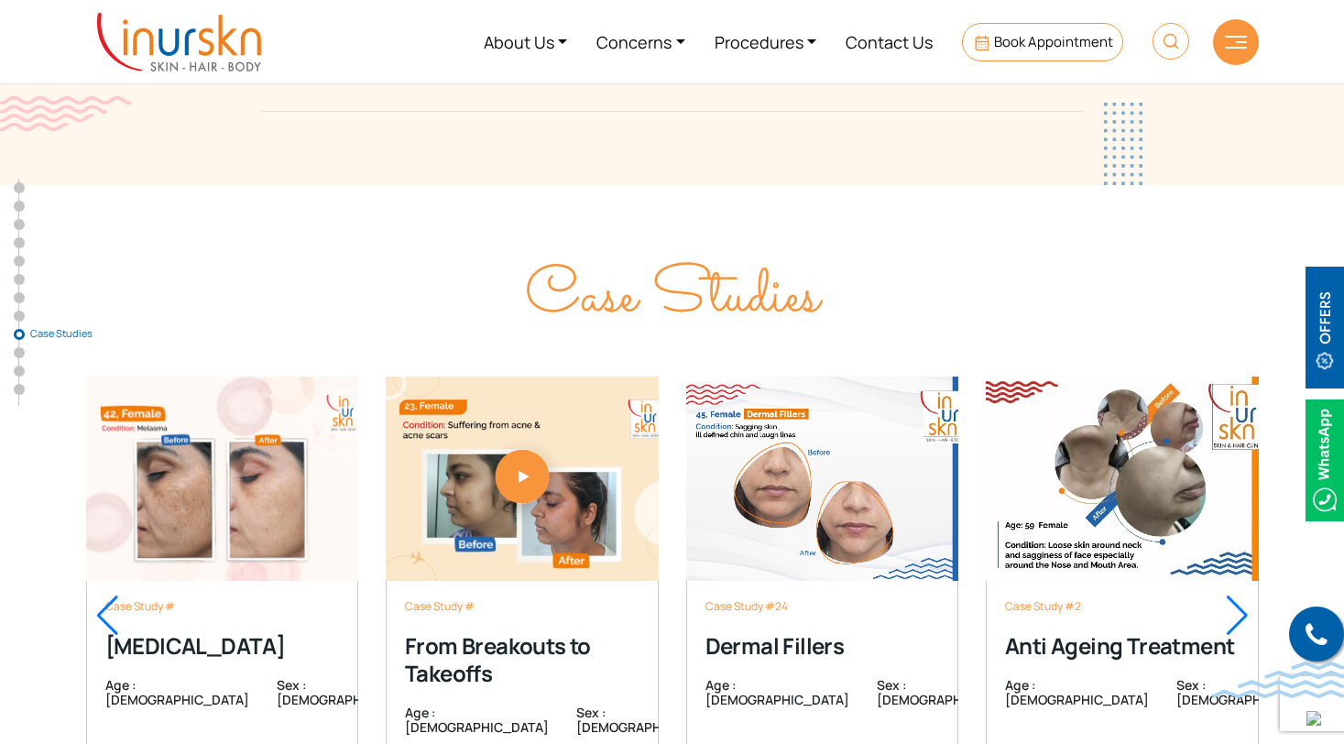
click at [1237, 596] on div at bounding box center [1237, 616] width 25 height 40
click at [1242, 596] on div at bounding box center [1237, 616] width 25 height 40
click at [102, 596] on div at bounding box center [107, 616] width 25 height 40
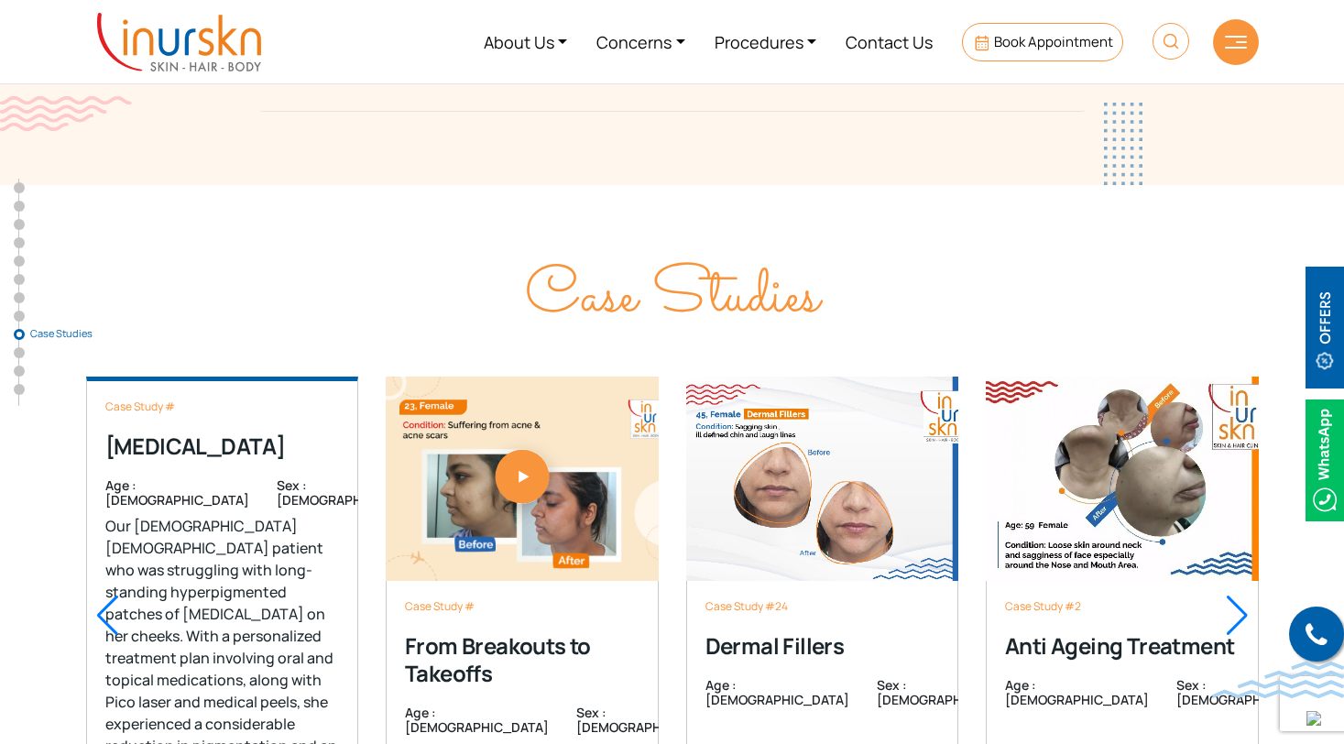
scroll to position [7784, 0]
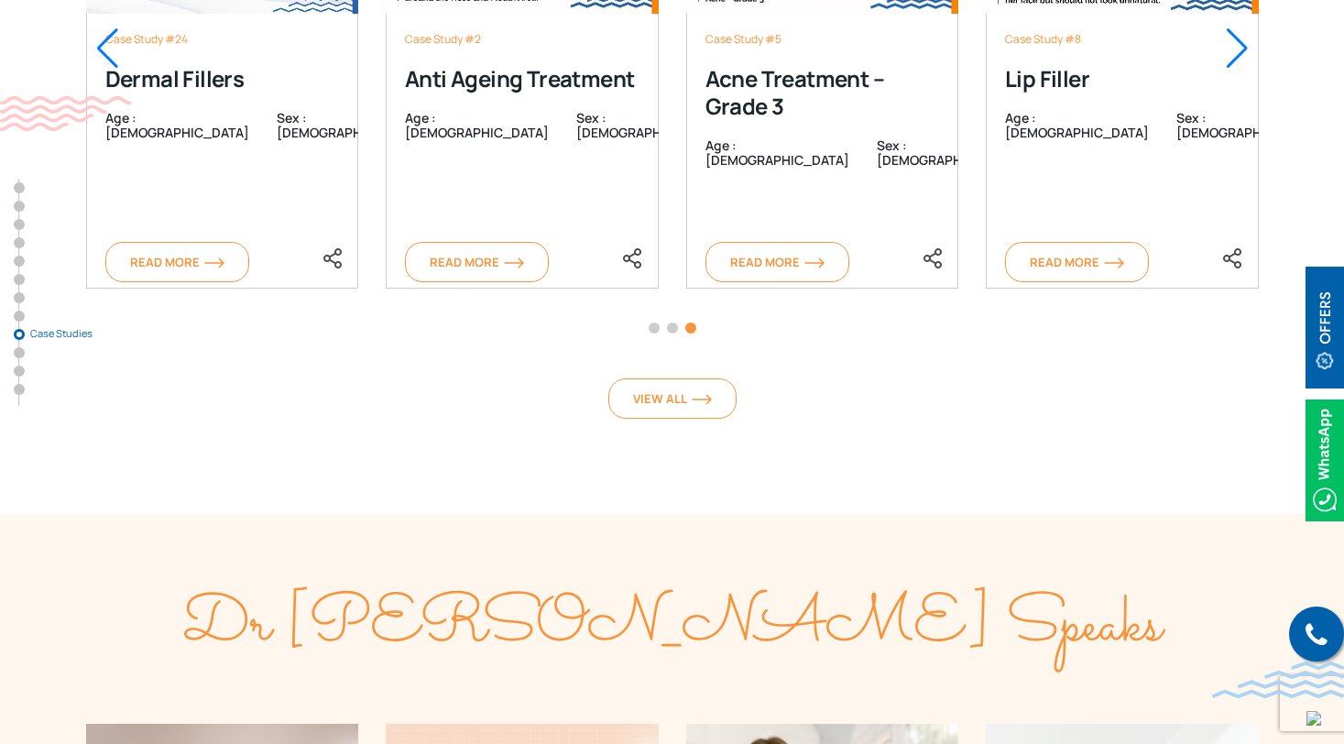
scroll to position [8743, 0]
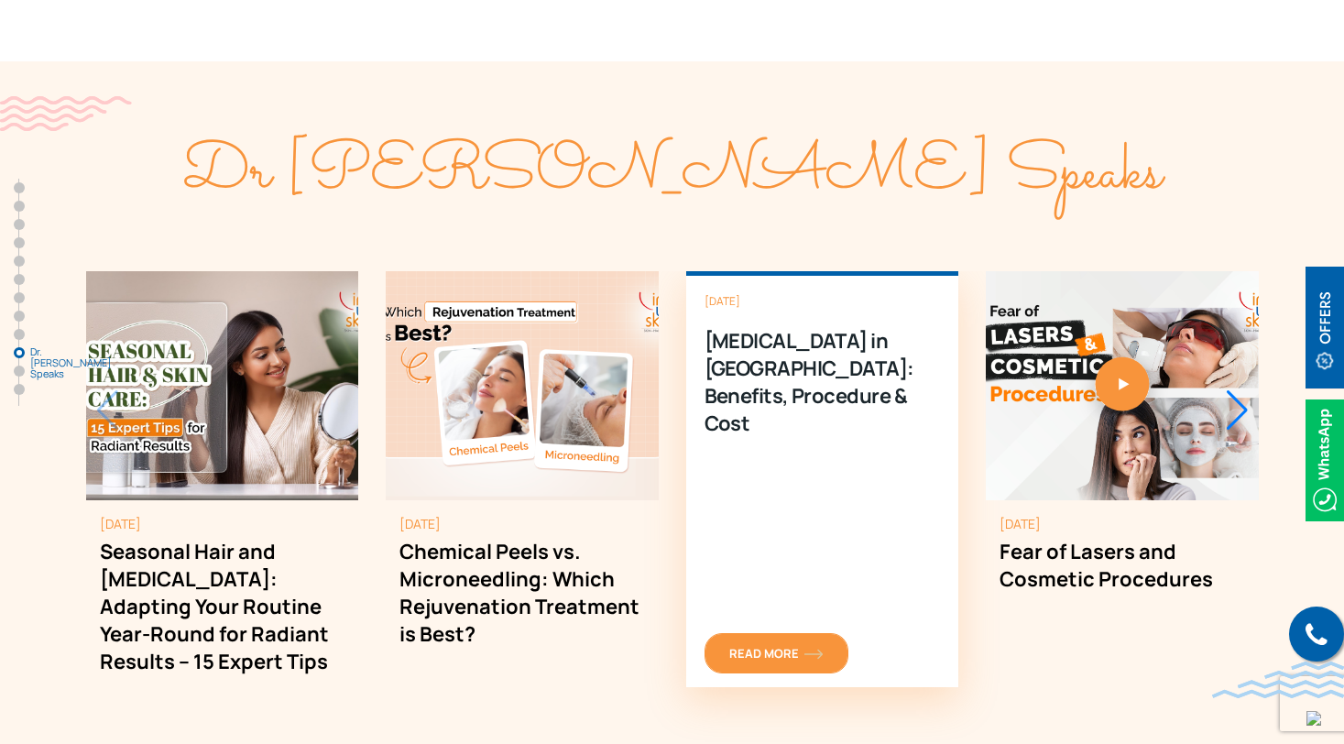
click at [781, 645] on span "Read More" at bounding box center [777, 653] width 94 height 16
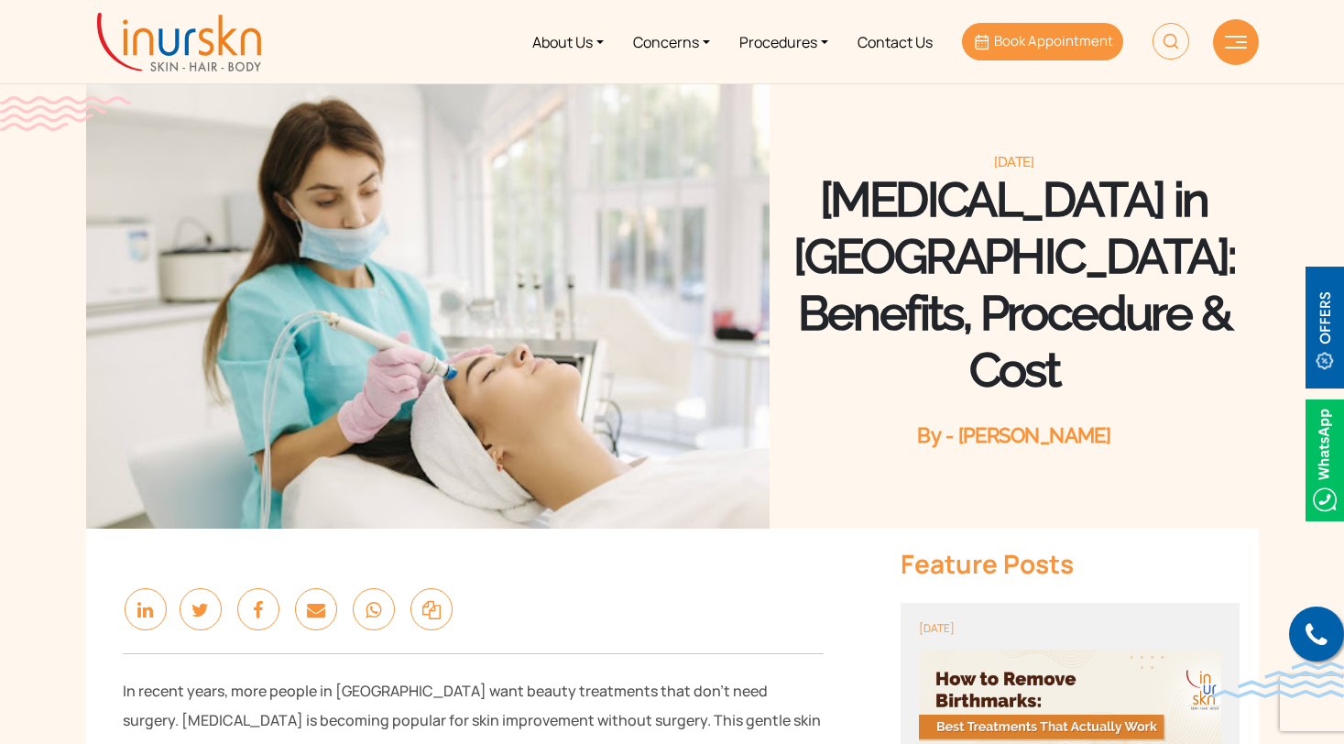
click at [1001, 49] on span "Book Appointment" at bounding box center [1053, 40] width 119 height 19
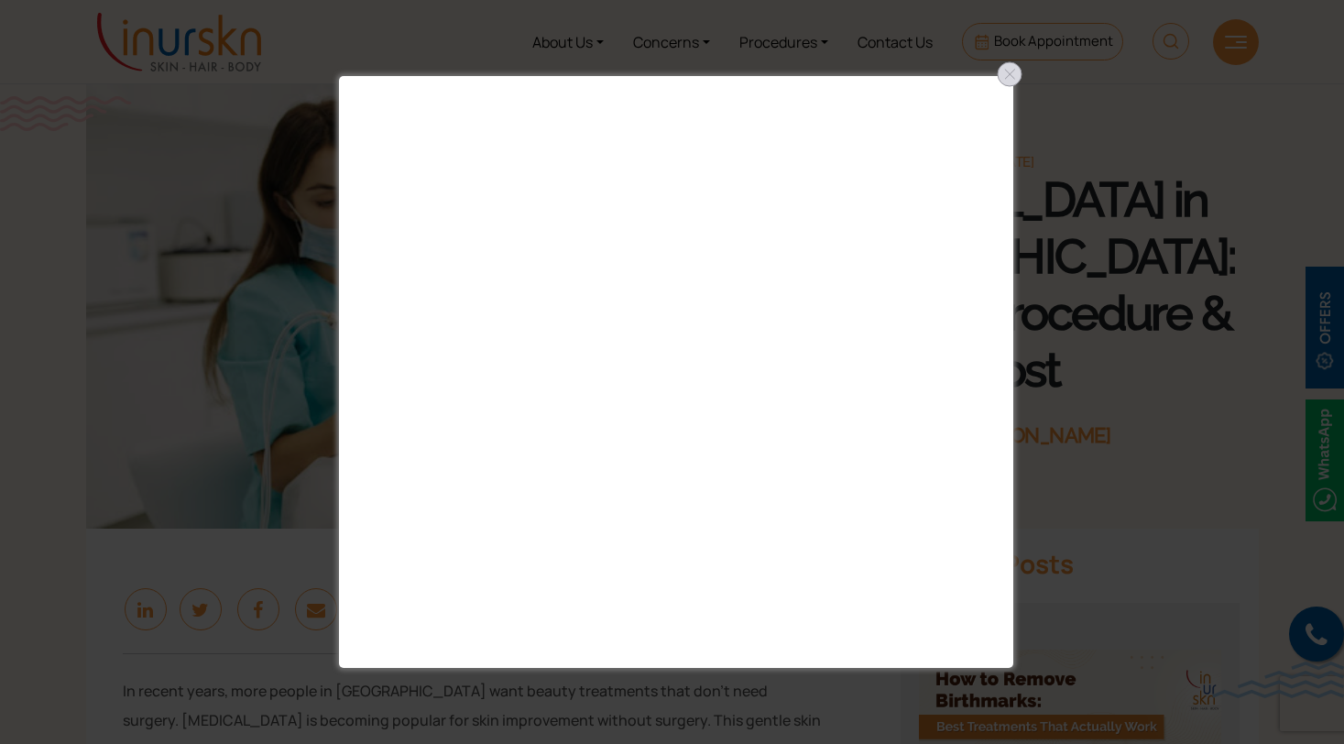
click at [1007, 81] on div at bounding box center [1009, 74] width 29 height 29
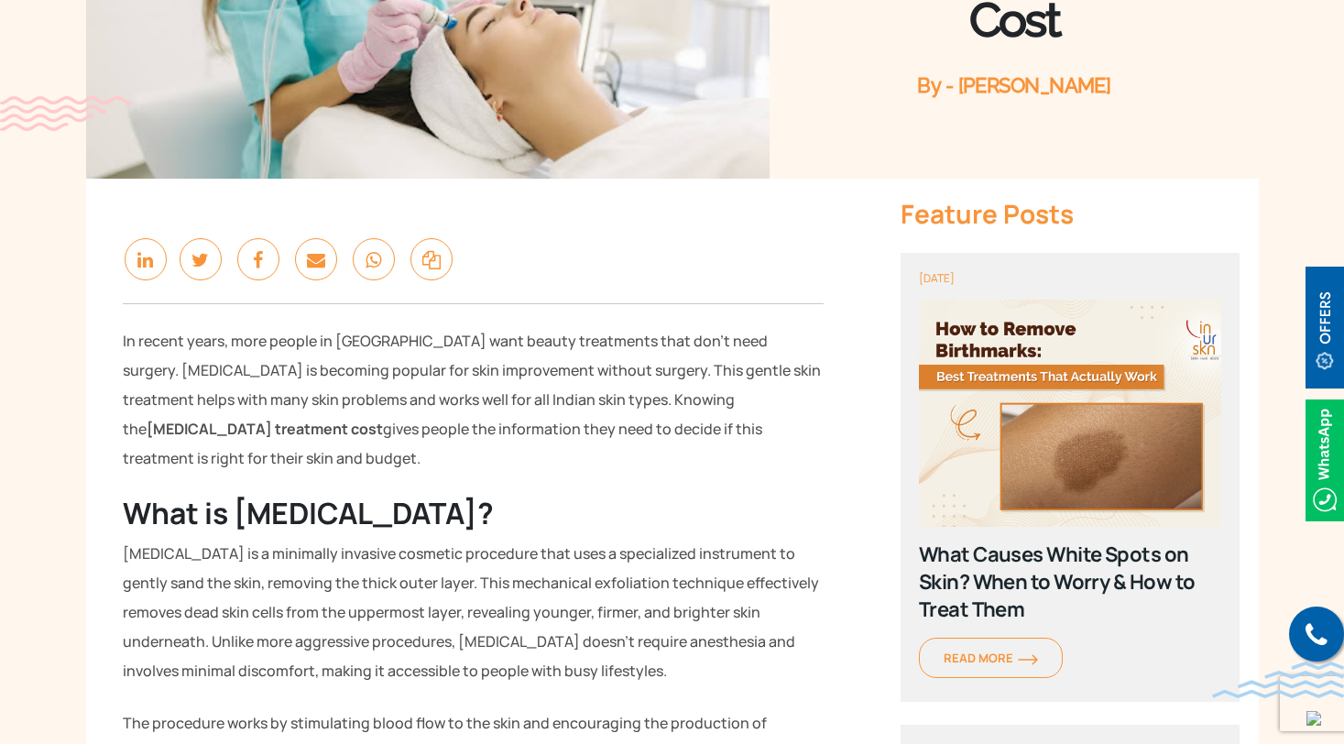
scroll to position [444, 0]
